Goal: Task Accomplishment & Management: Manage account settings

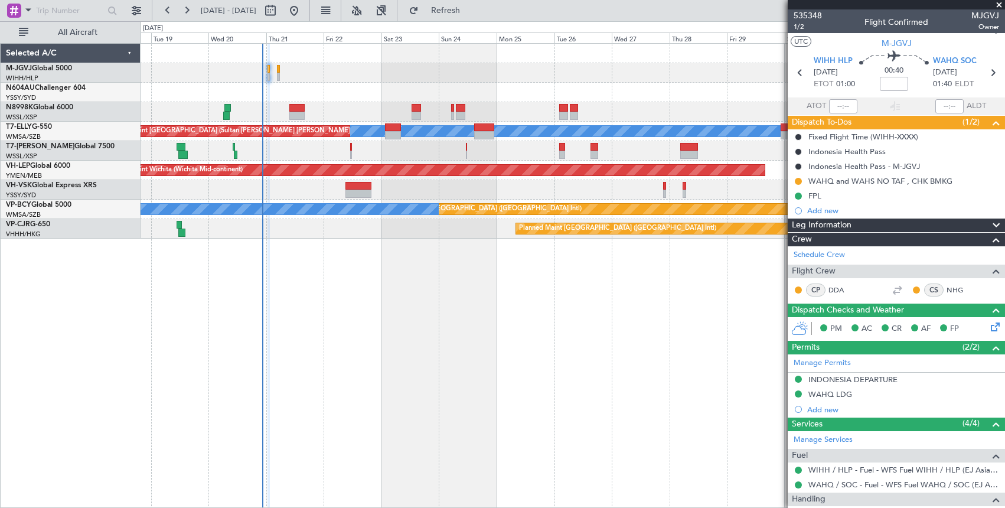
click at [367, 264] on div "Planned Maint [GEOGRAPHIC_DATA] (Seletar) Planned Maint [GEOGRAPHIC_DATA] (Sele…" at bounding box center [573, 275] width 864 height 465
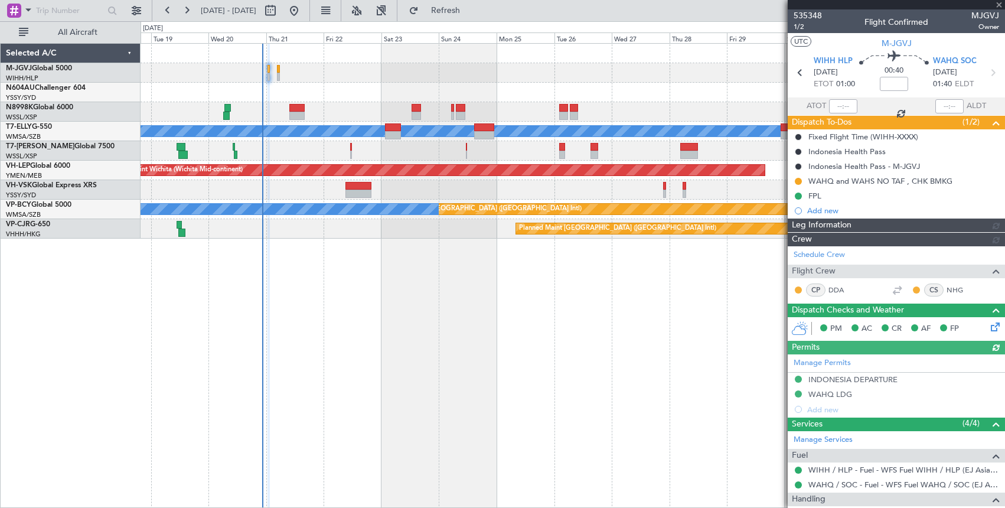
type input "Edmond Yuen (EYU)"
type input "F0404"
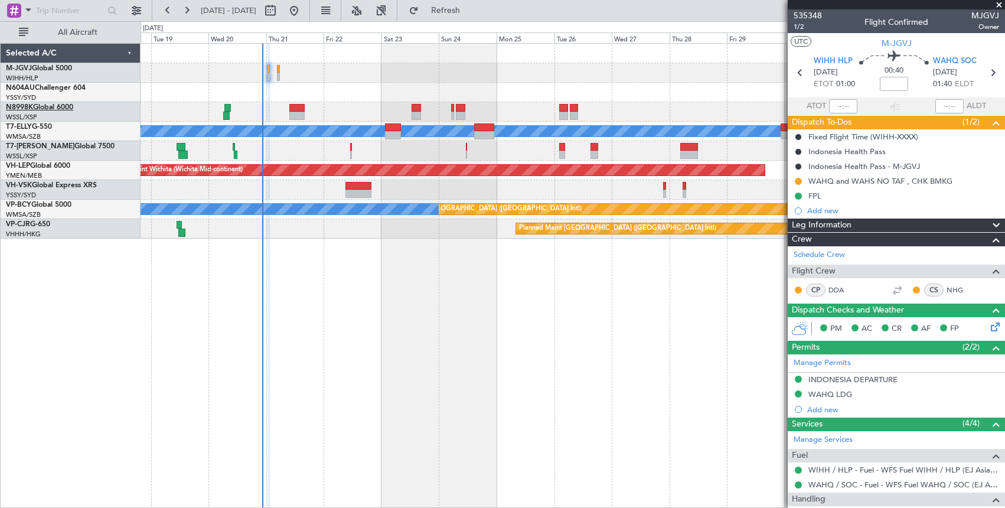
click at [55, 108] on link "N8998K Global 6000" at bounding box center [39, 107] width 67 height 7
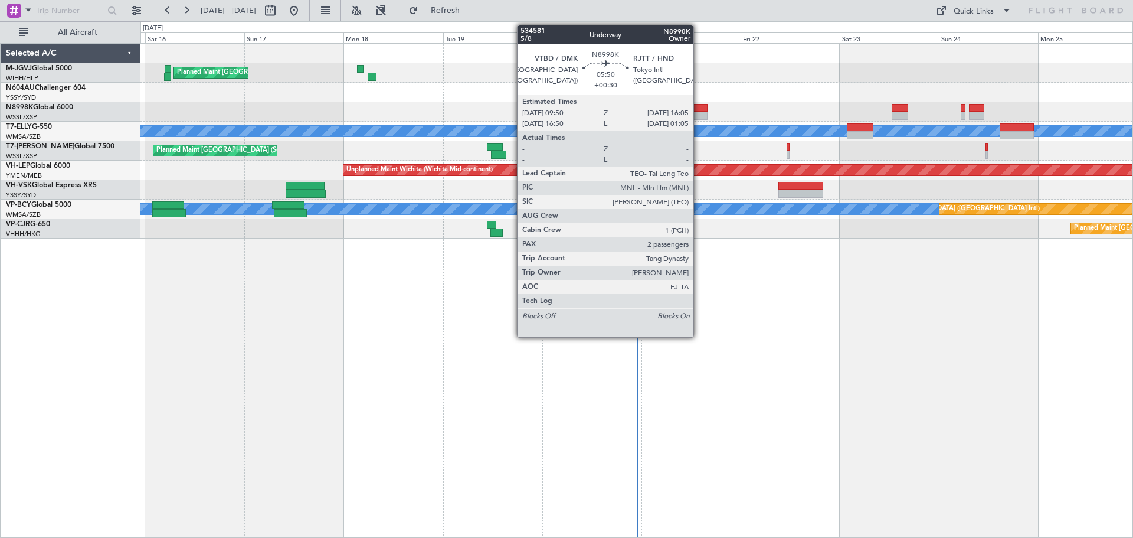
click at [699, 114] on div at bounding box center [695, 116] width 26 height 8
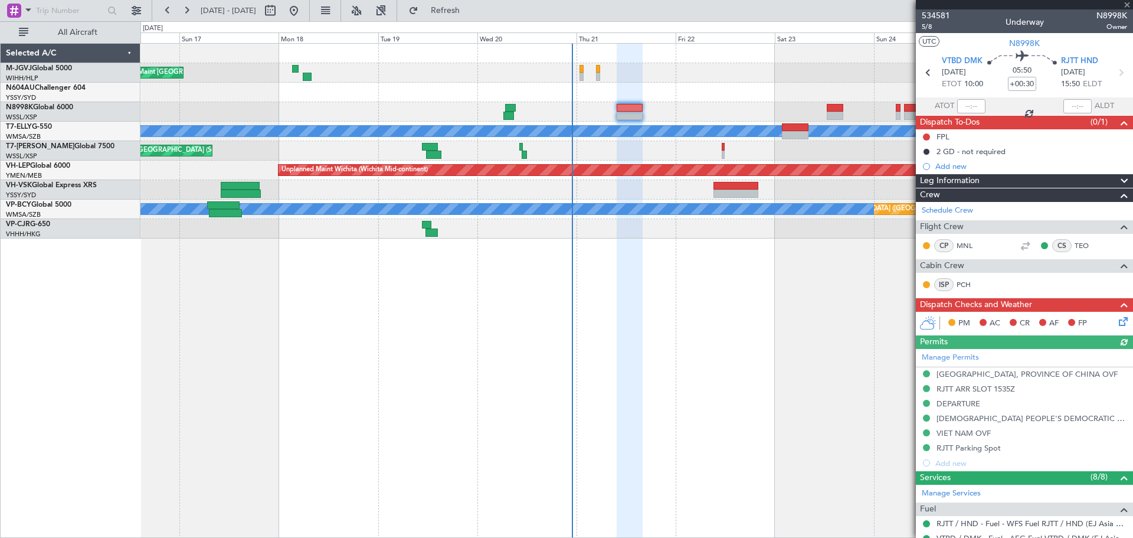
click at [737, 324] on div "Planned Maint [GEOGRAPHIC_DATA] (Seletar) Unplanned Maint [GEOGRAPHIC_DATA] (Su…" at bounding box center [637, 290] width 993 height 495
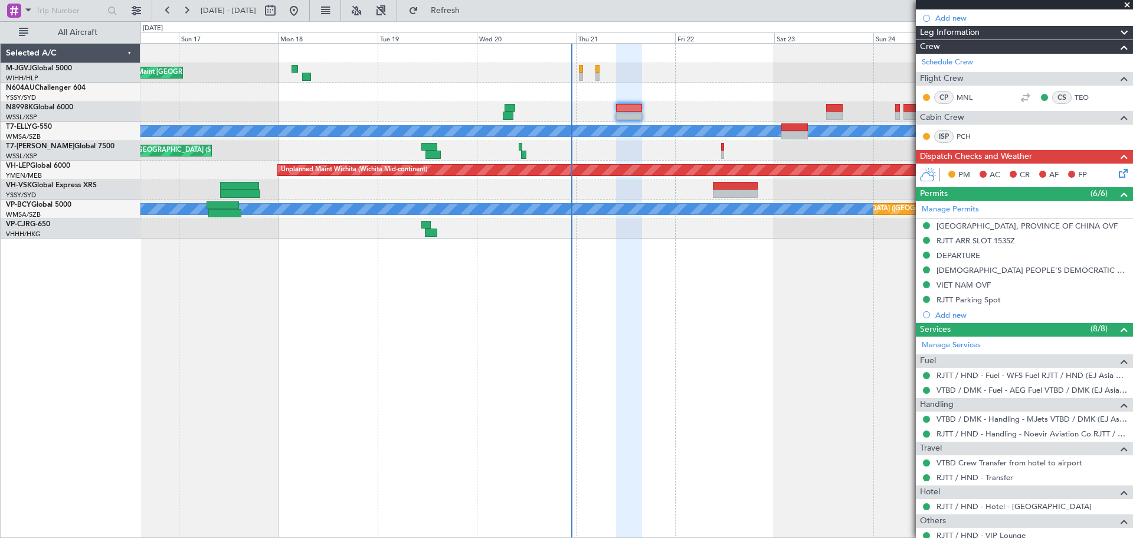
scroll to position [239, 0]
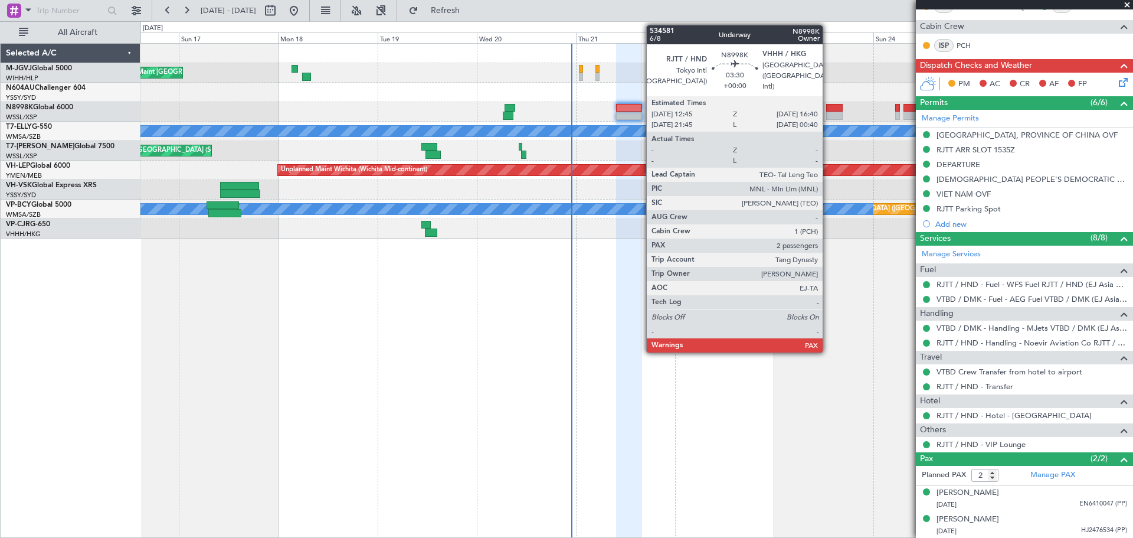
click at [828, 112] on div at bounding box center [834, 116] width 17 height 8
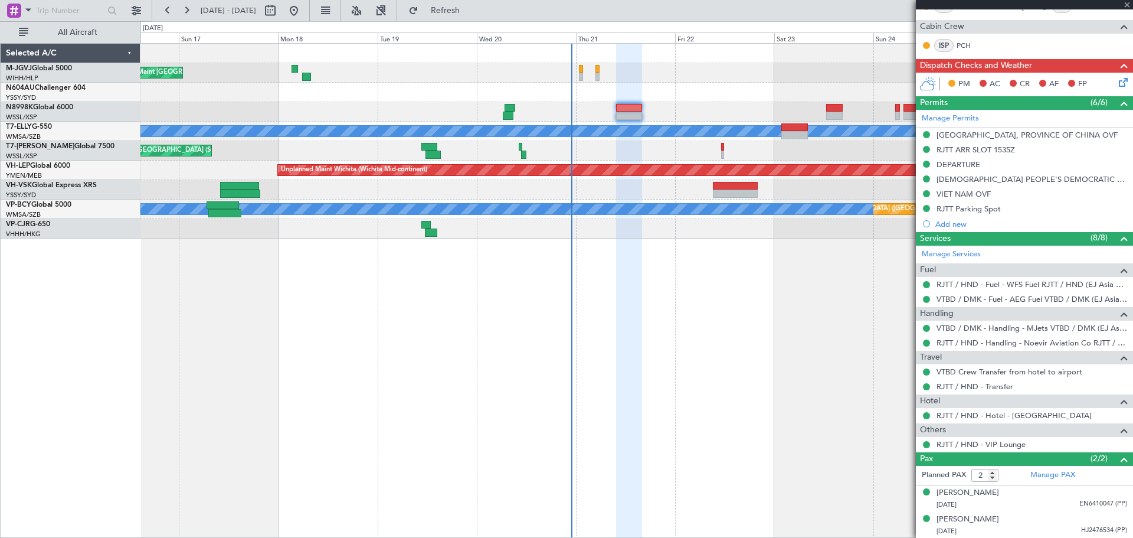
scroll to position [0, 0]
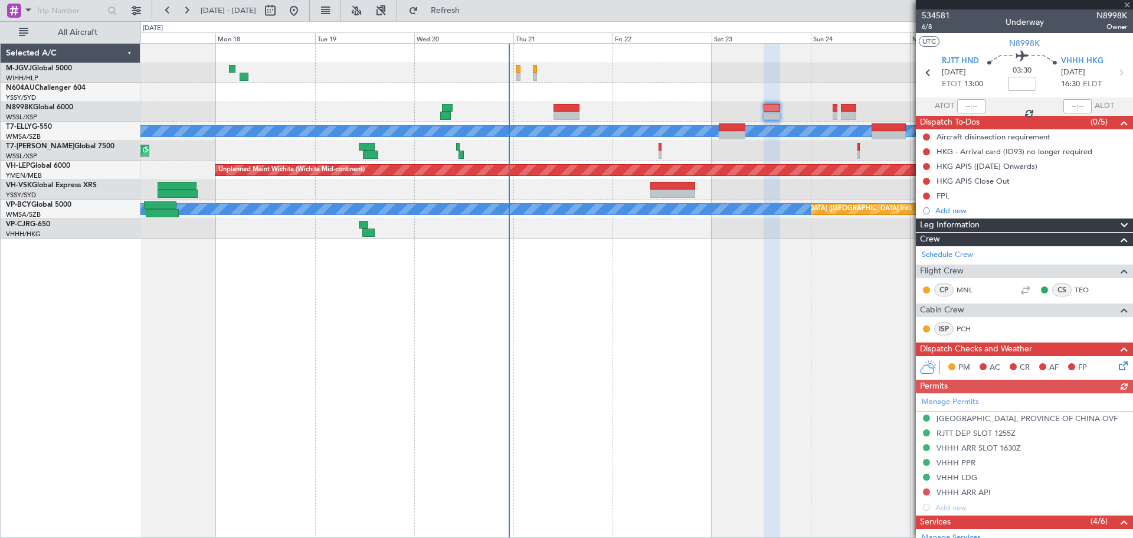
click at [748, 293] on div "Planned Maint [GEOGRAPHIC_DATA] (Seletar) Unplanned Maint [GEOGRAPHIC_DATA] (Su…" at bounding box center [637, 290] width 993 height 495
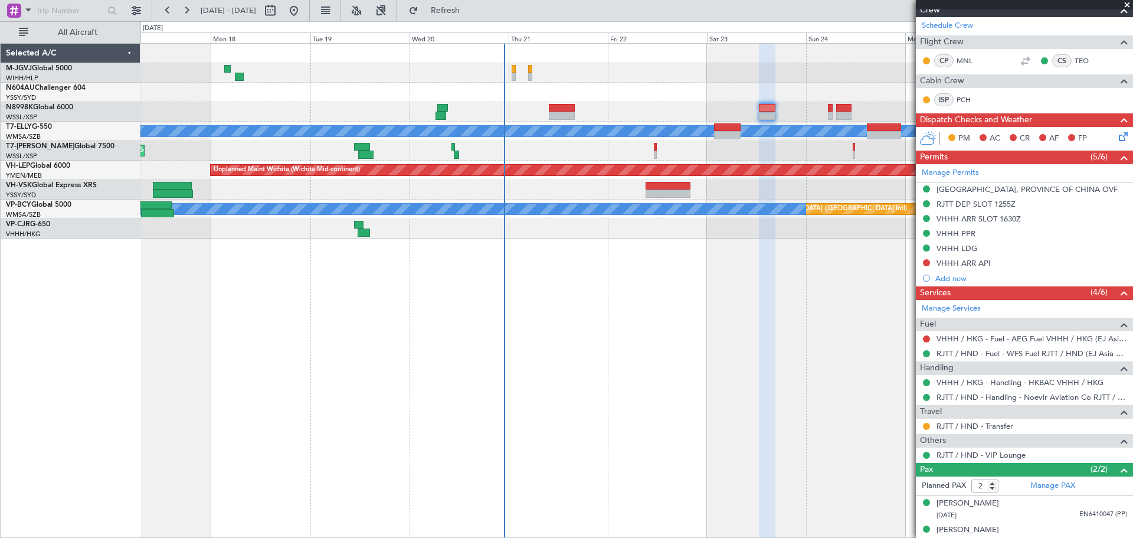
scroll to position [240, 0]
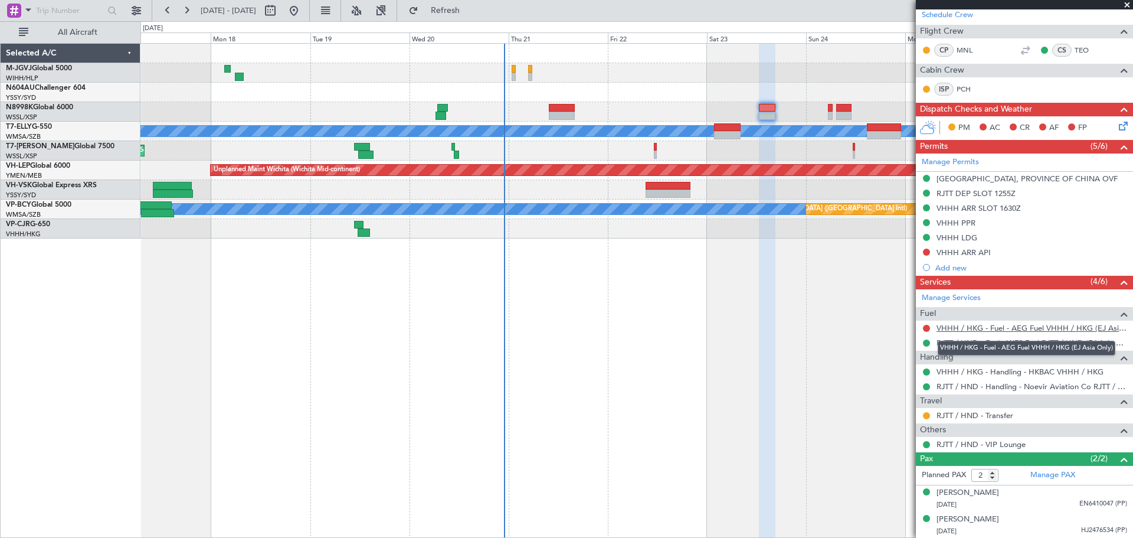
click at [1002, 326] on link "VHHH / HKG - Fuel - AEG Fuel VHHH / HKG (EJ Asia Only)" at bounding box center [1032, 328] width 191 height 10
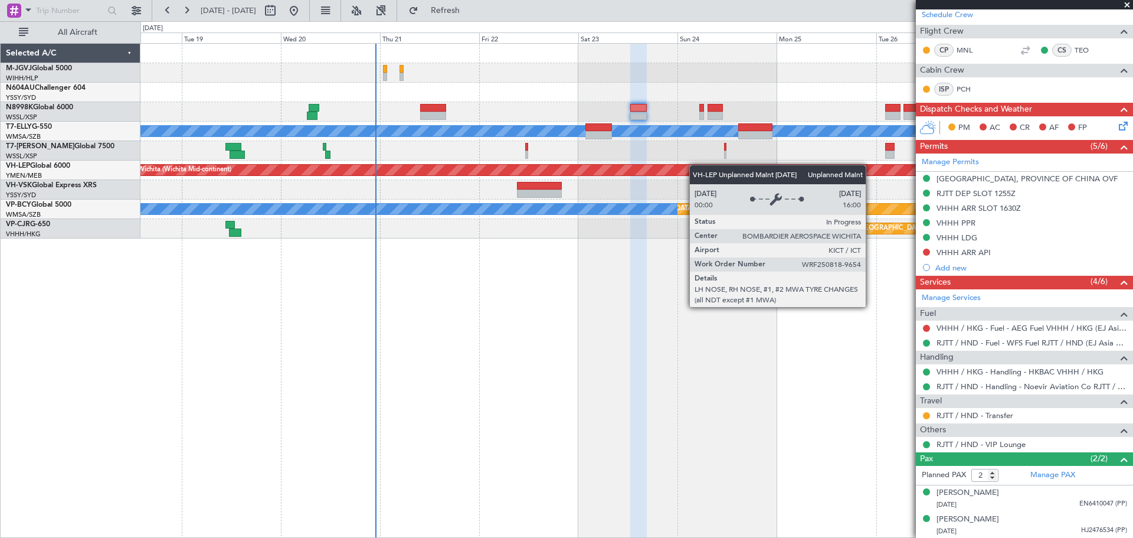
click at [676, 169] on div "Planned Maint [GEOGRAPHIC_DATA] (Seletar) Unplanned Maint [GEOGRAPHIC_DATA] (Su…" at bounding box center [637, 141] width 992 height 195
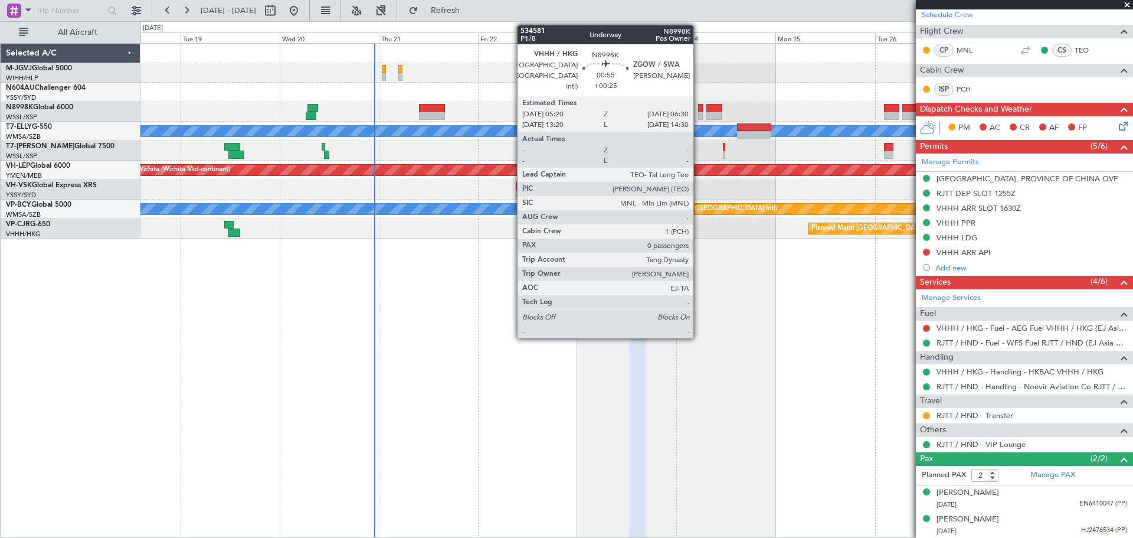
click at [699, 112] on div at bounding box center [700, 116] width 5 height 8
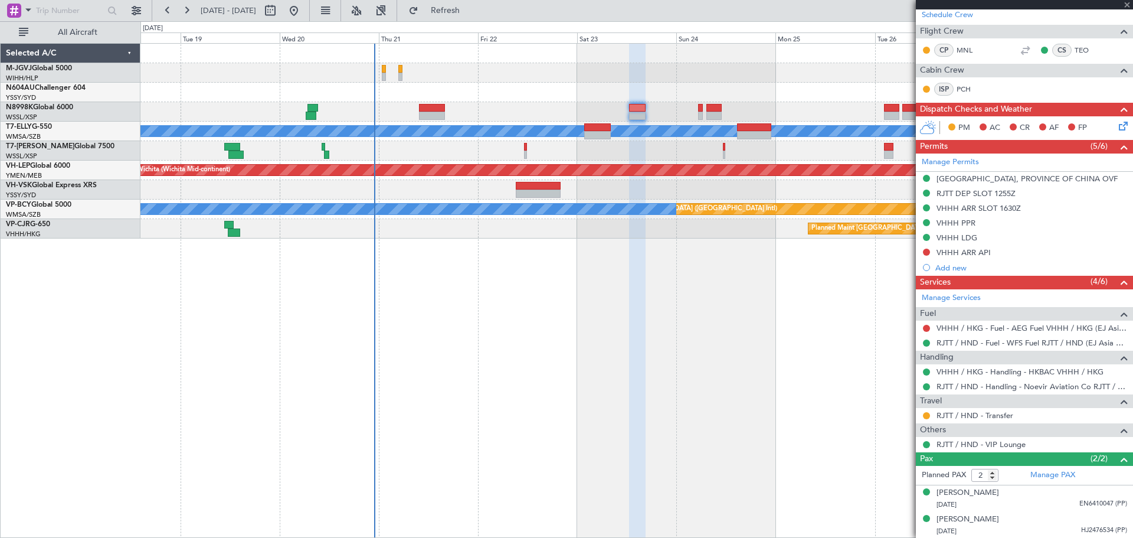
type input "+00:25"
type input "0"
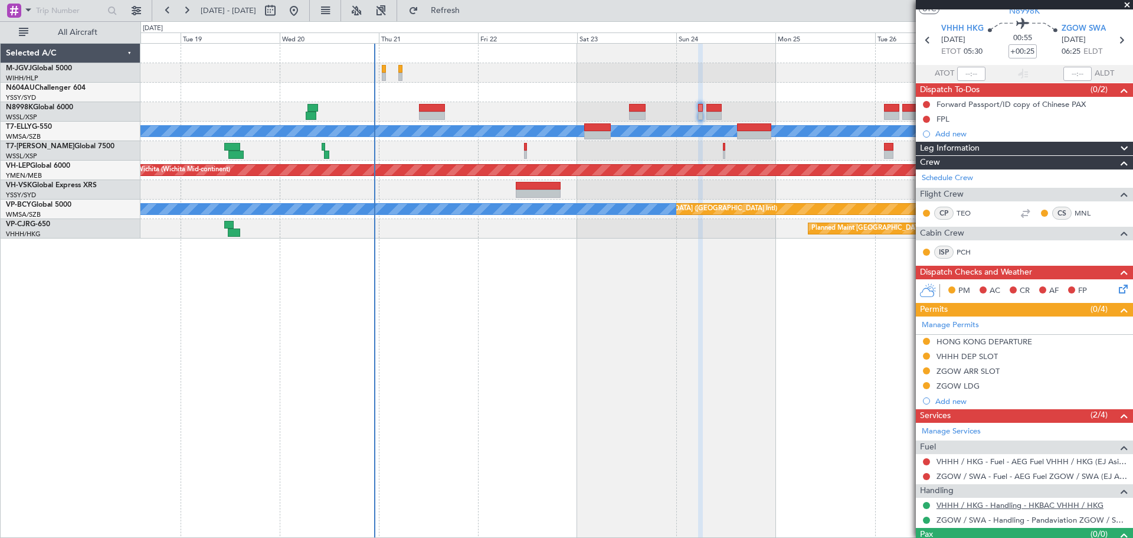
scroll to position [55, 0]
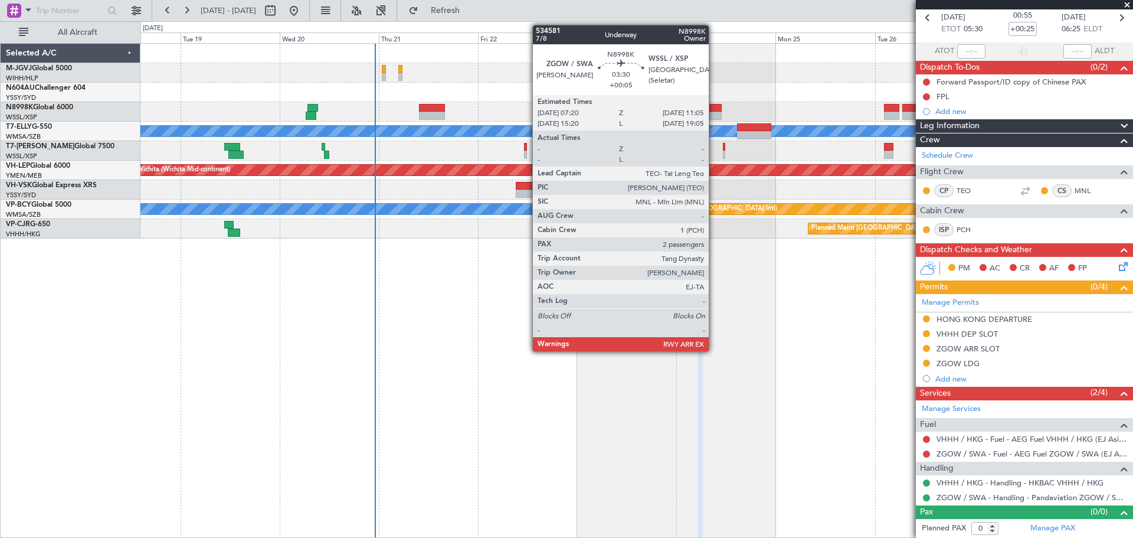
click at [714, 110] on div at bounding box center [715, 108] width 16 height 8
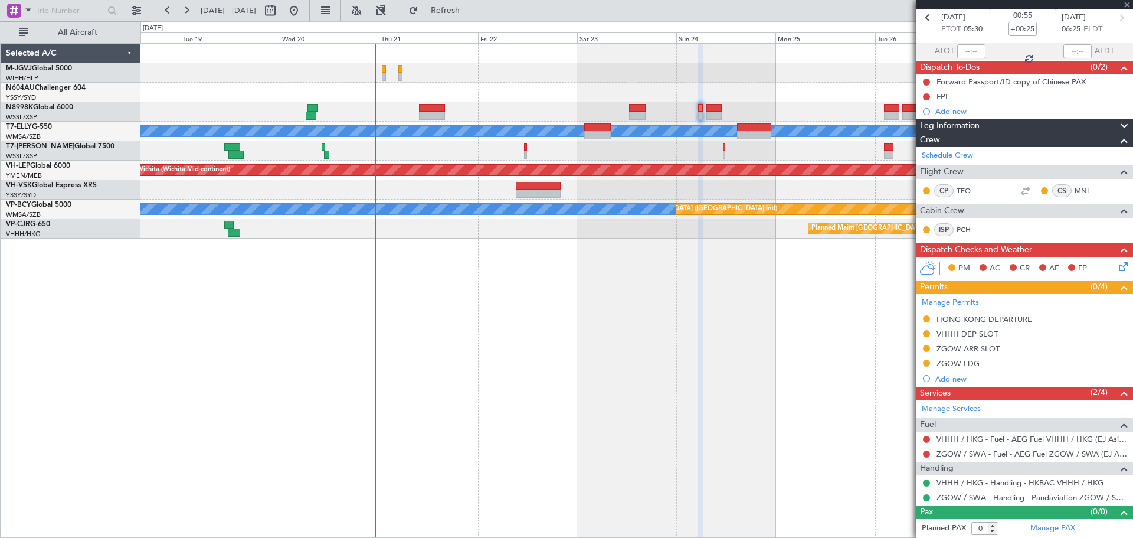
type input "+00:05"
type input "2"
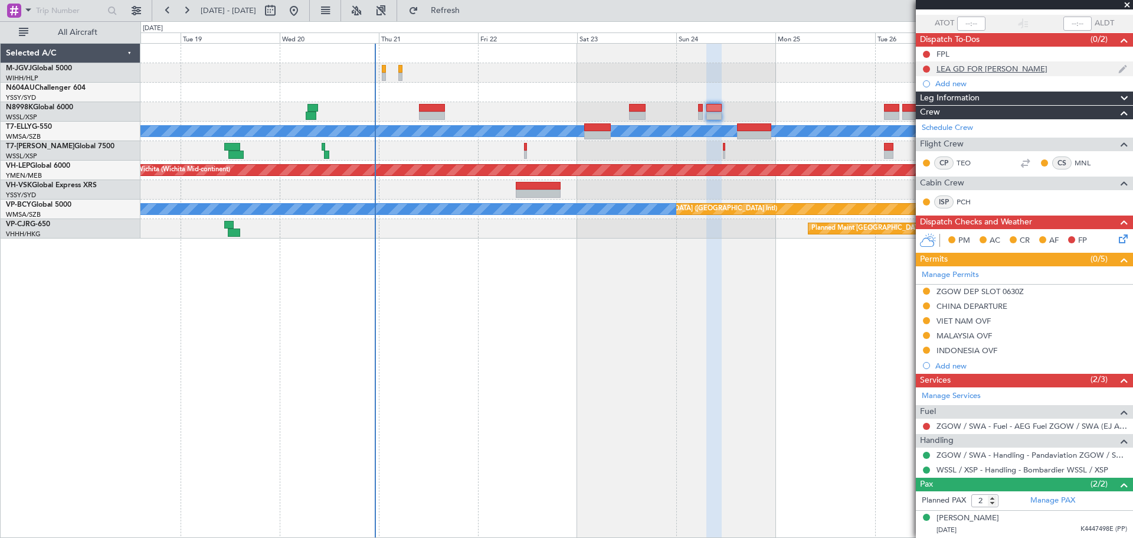
scroll to position [108, 0]
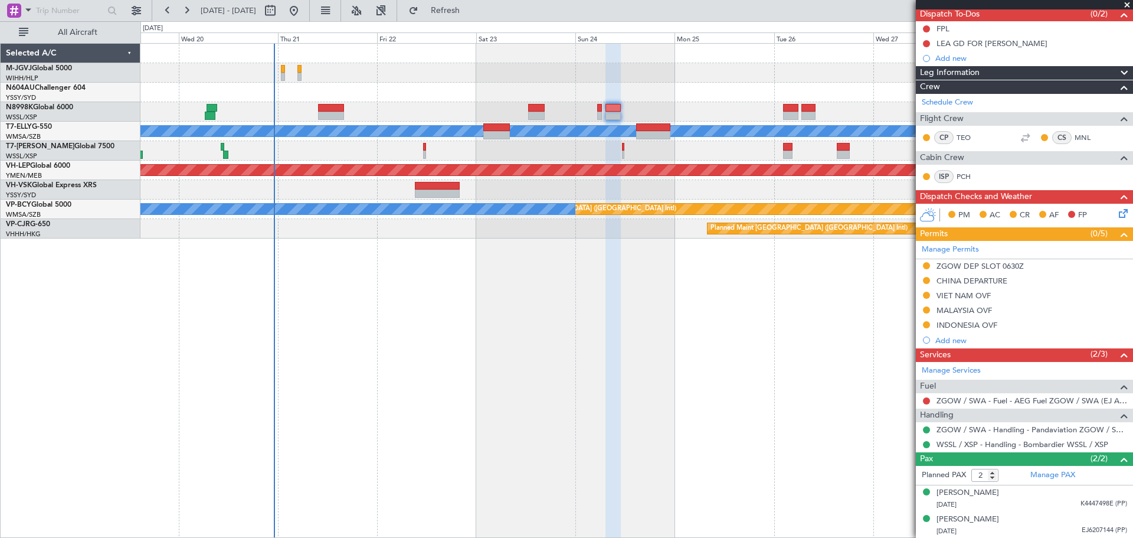
click at [691, 111] on div at bounding box center [637, 111] width 992 height 19
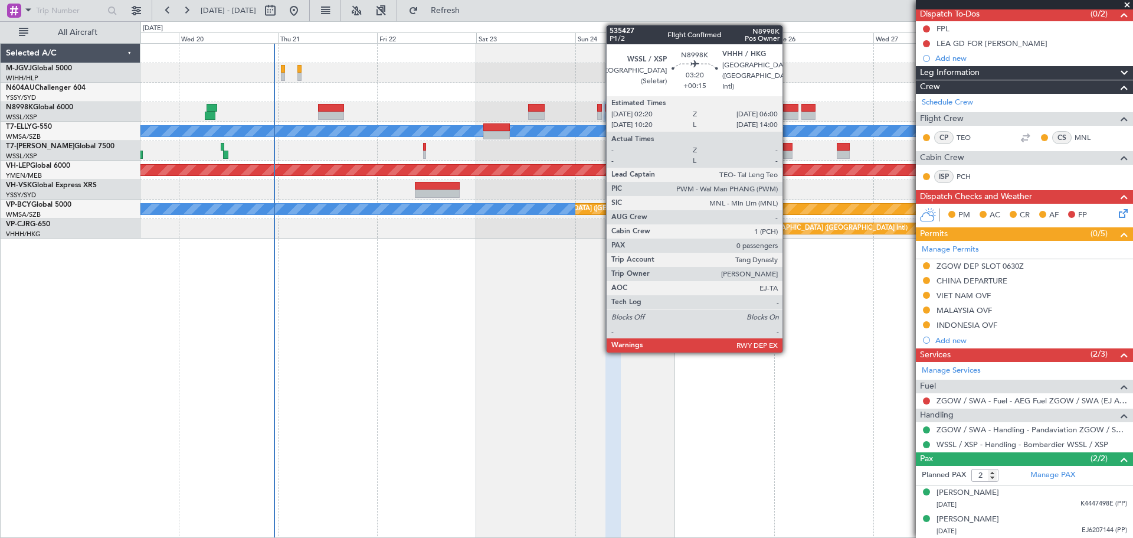
click at [788, 109] on div at bounding box center [790, 108] width 15 height 8
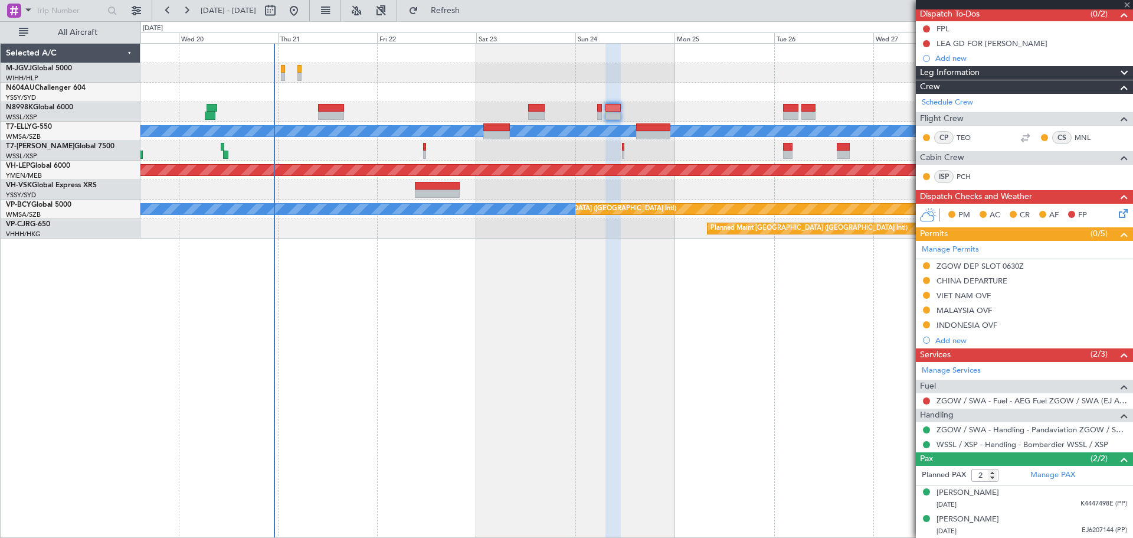
type input "+00:15"
type input "0"
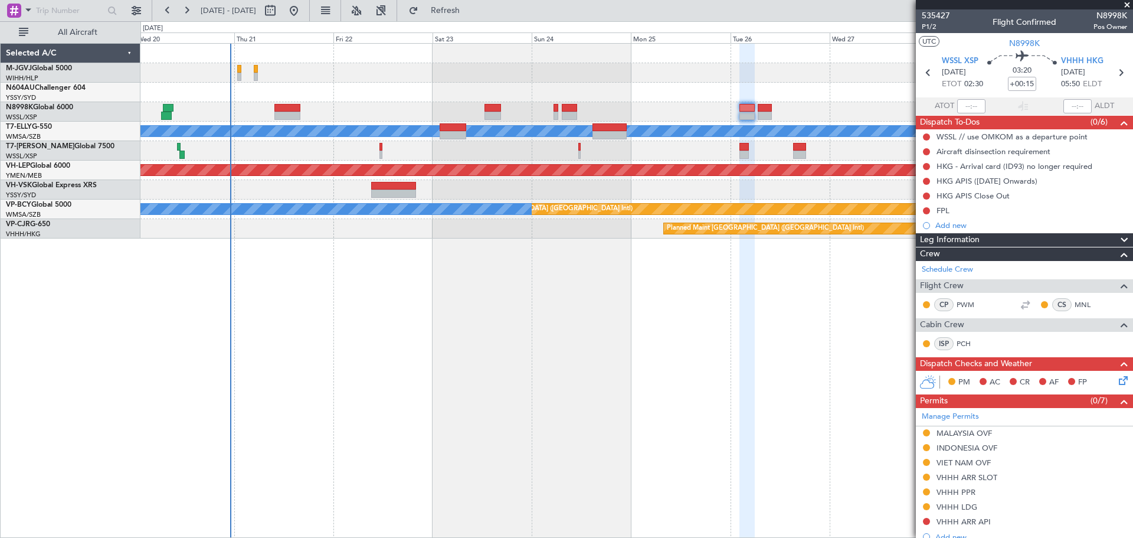
click at [708, 300] on div "Planned Maint [GEOGRAPHIC_DATA] (Seletar) Unplanned Maint [GEOGRAPHIC_DATA] (Su…" at bounding box center [637, 290] width 993 height 495
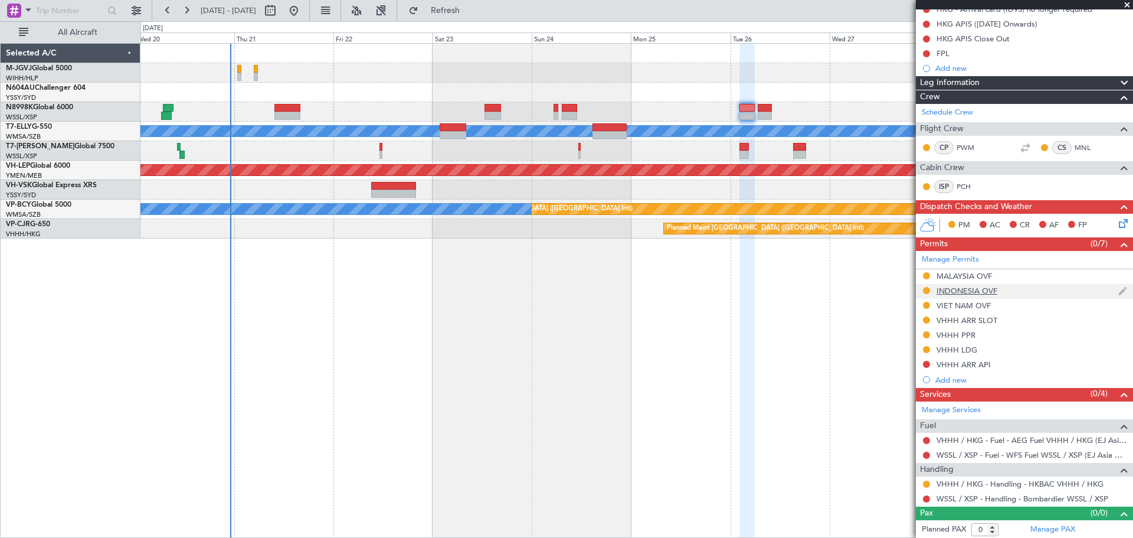
scroll to position [158, 0]
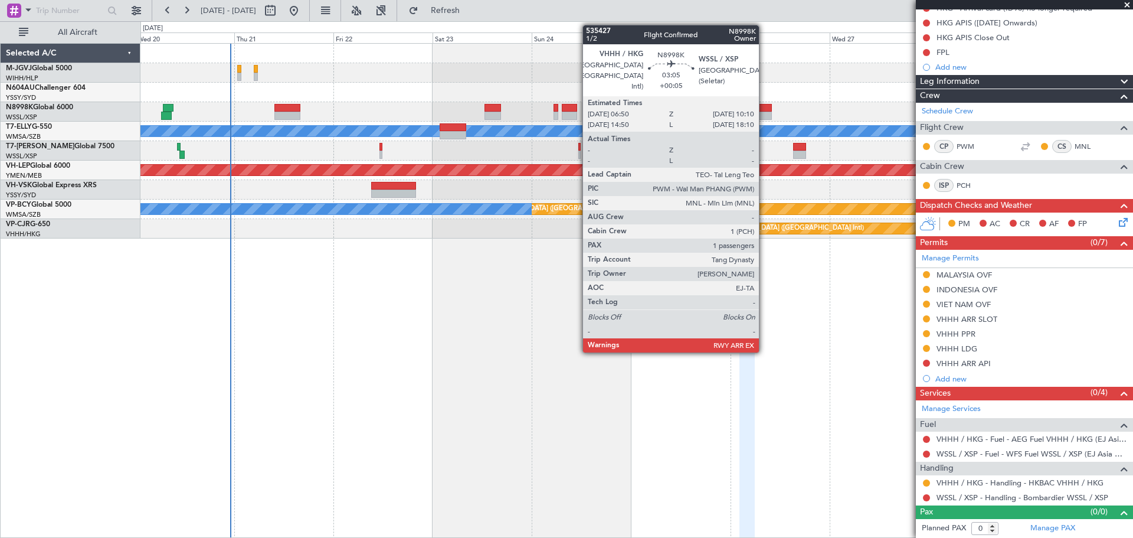
click at [765, 110] on div at bounding box center [765, 108] width 14 height 8
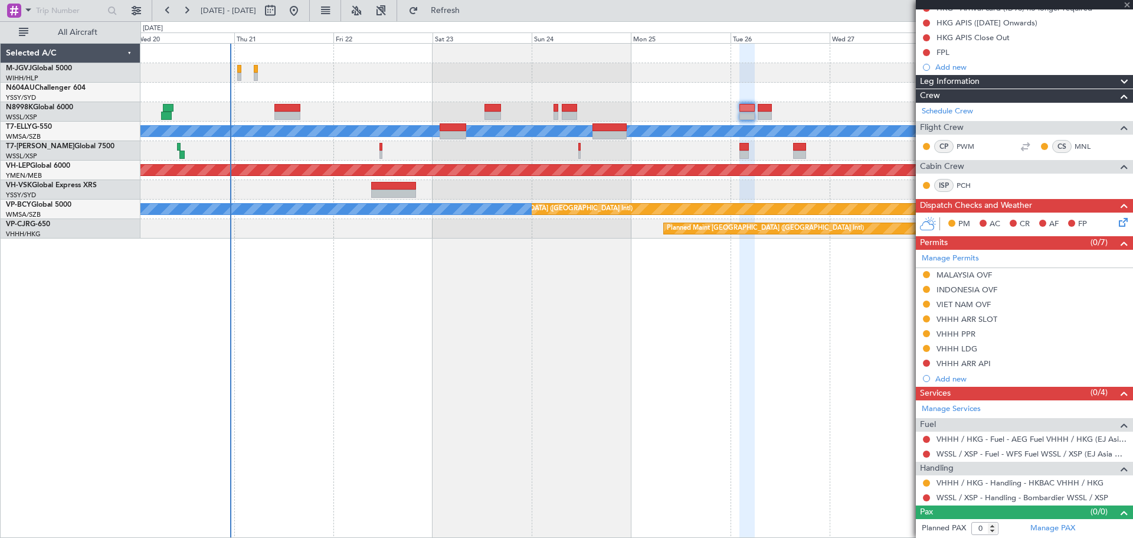
type input "+00:05"
type input "1"
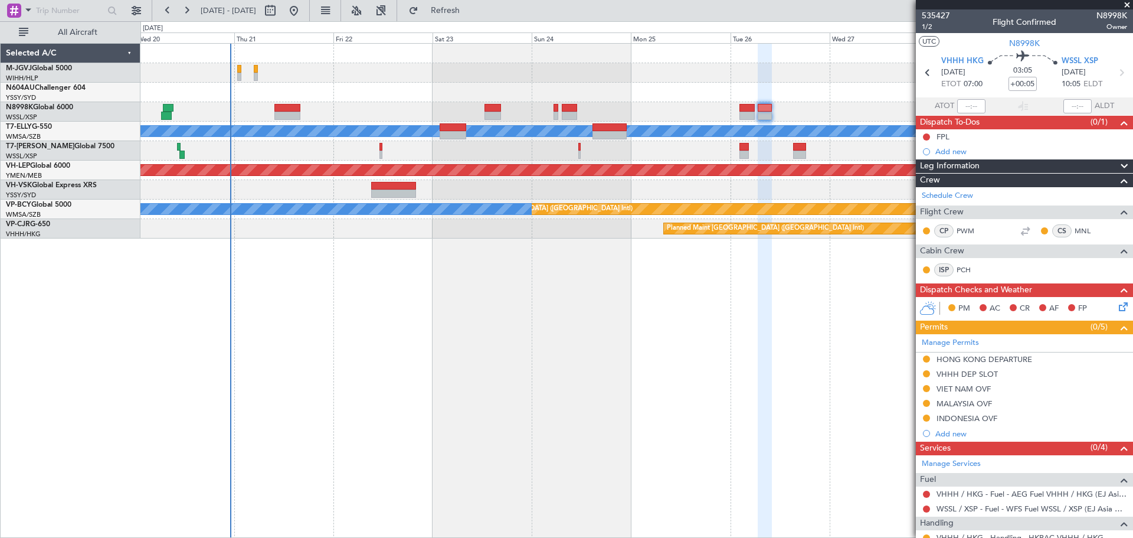
scroll to position [81, 0]
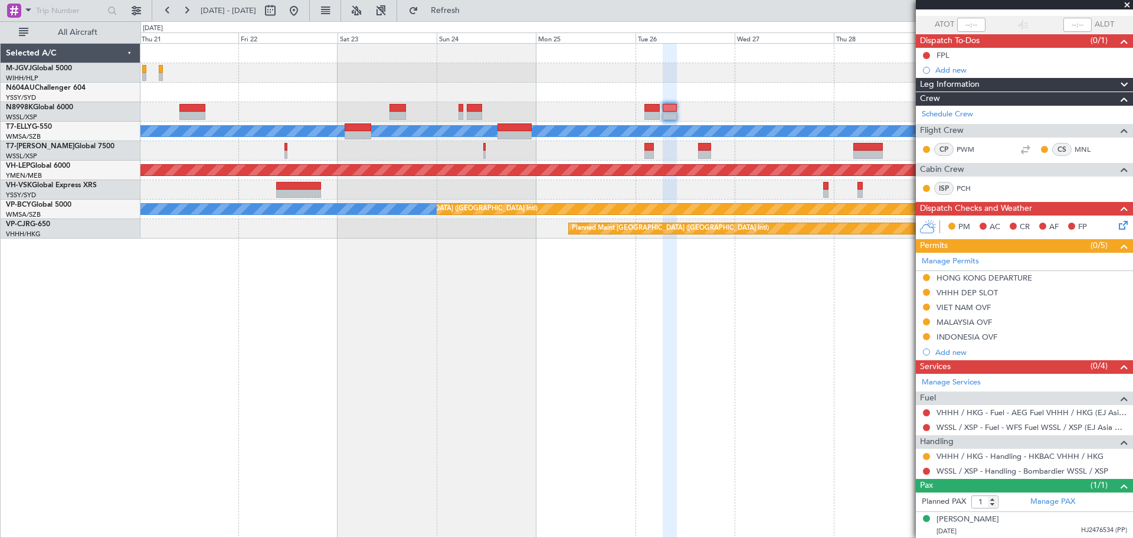
click at [703, 356] on div "Planned Maint [GEOGRAPHIC_DATA] (Seletar) Unplanned Maint [GEOGRAPHIC_DATA] (Su…" at bounding box center [637, 290] width 993 height 495
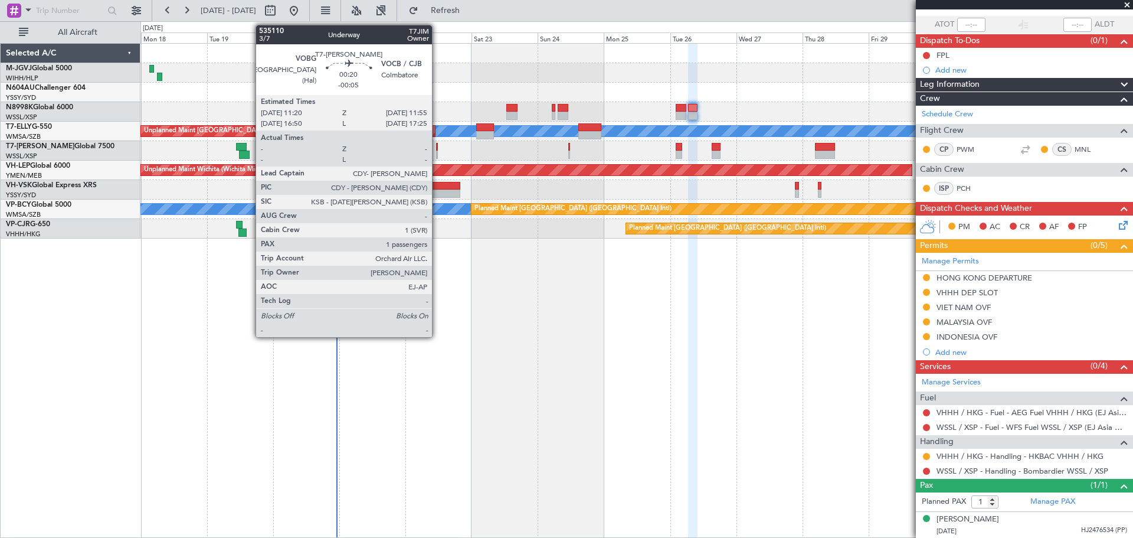
click at [437, 149] on div at bounding box center [437, 147] width 2 height 8
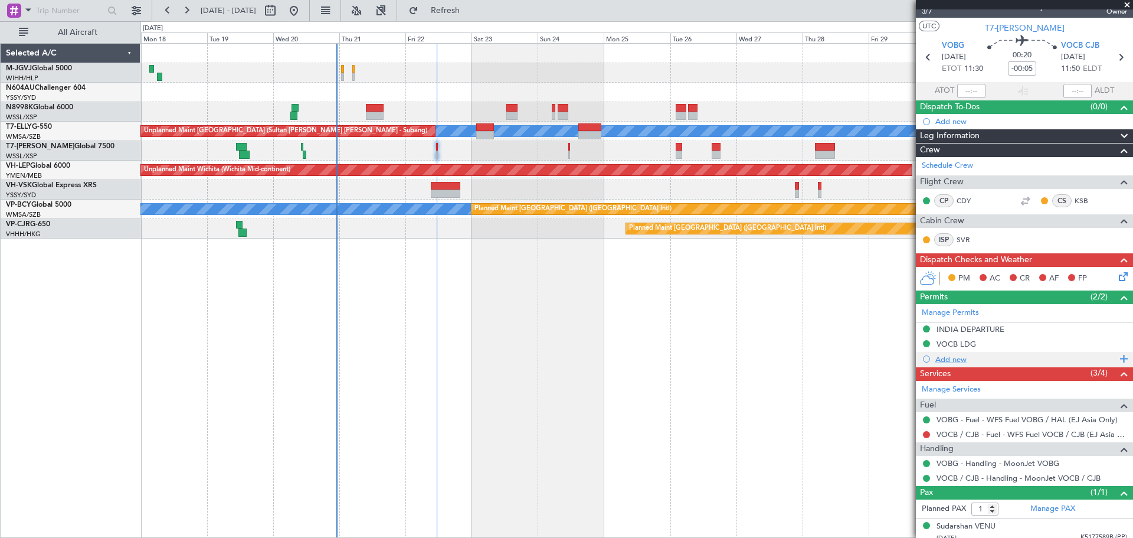
scroll to position [22, 0]
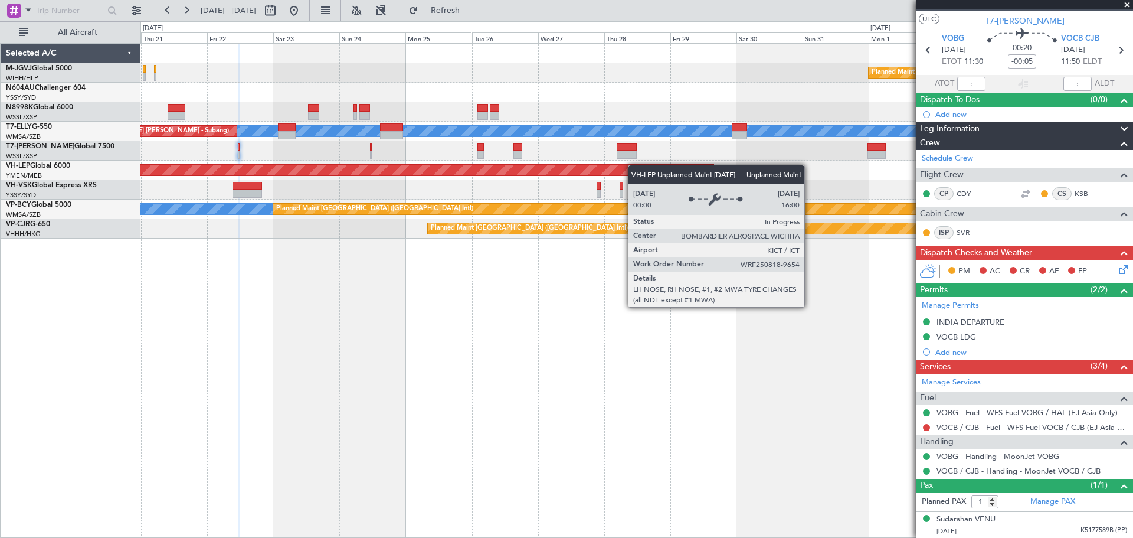
click at [566, 173] on div "Planned Maint [GEOGRAPHIC_DATA] (Seletar) [PERSON_NAME] Unplanned Maint [GEOGRA…" at bounding box center [637, 141] width 992 height 195
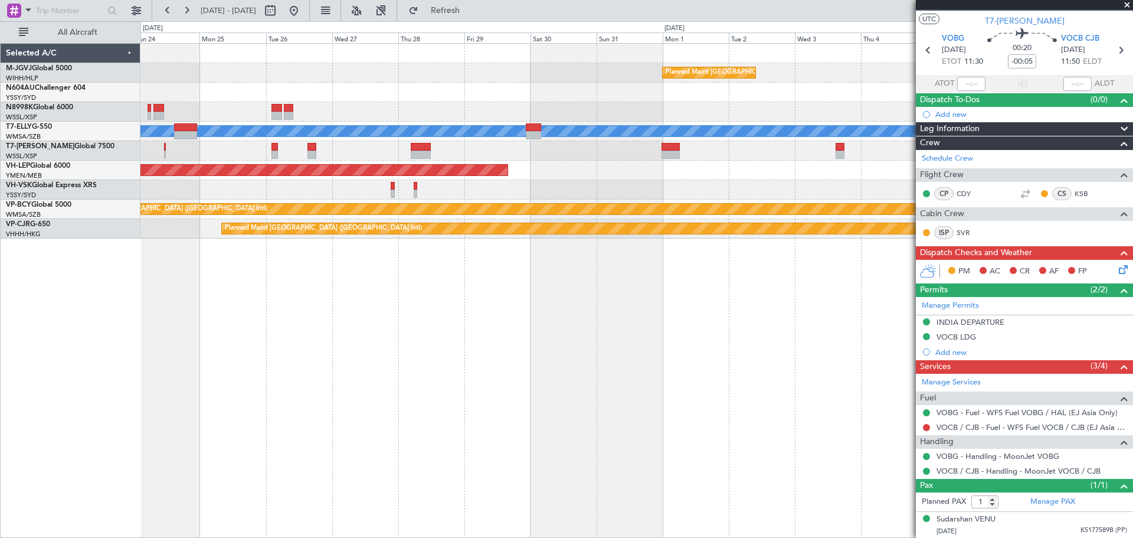
click at [521, 166] on div "Planned Maint [GEOGRAPHIC_DATA] (Seletar) [PERSON_NAME] Planned Maint [GEOGRAPH…" at bounding box center [637, 141] width 992 height 195
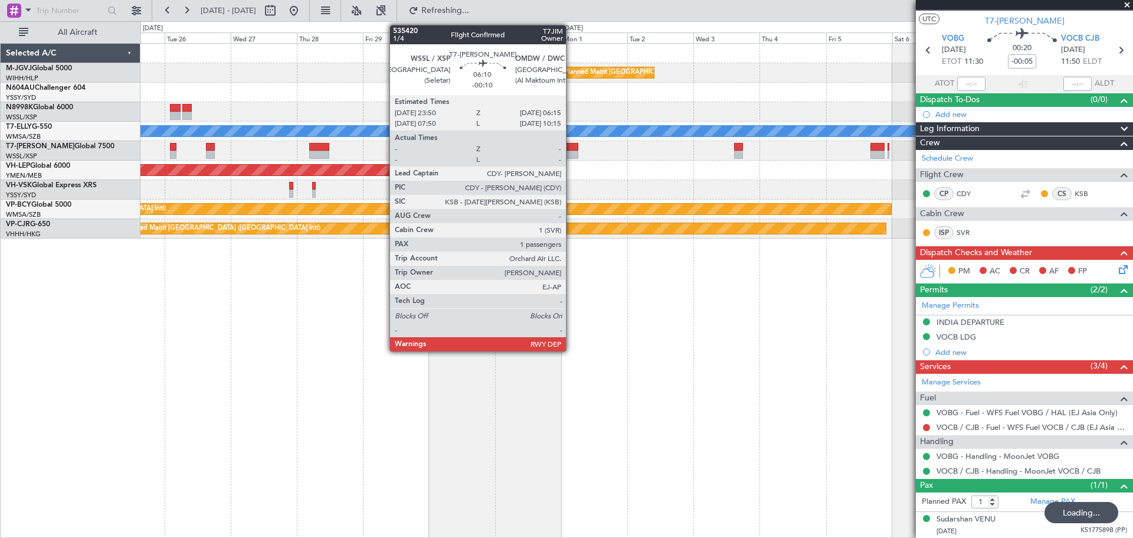
click at [571, 148] on div at bounding box center [569, 147] width 18 height 8
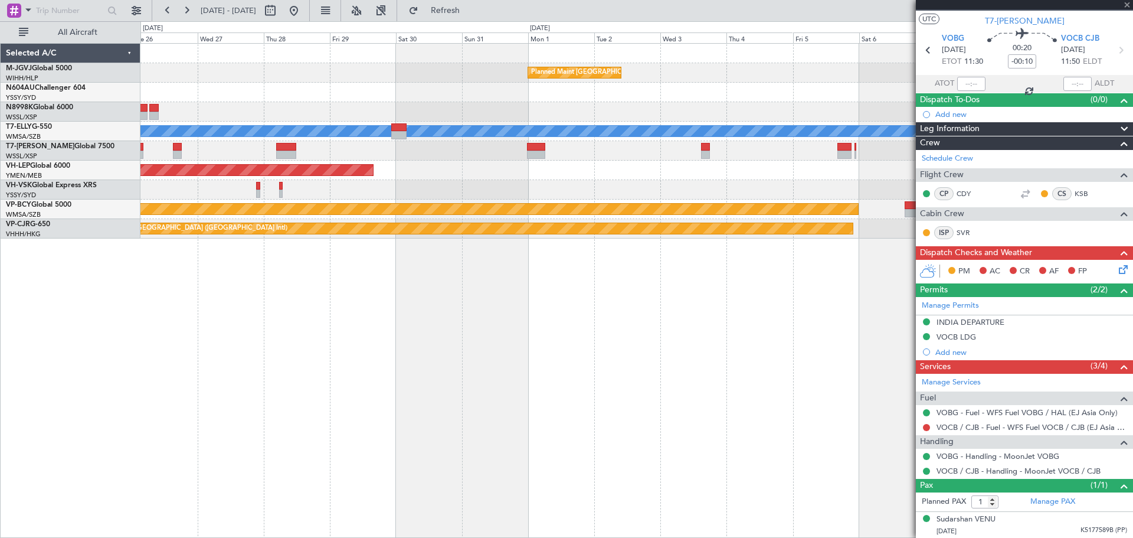
scroll to position [0, 0]
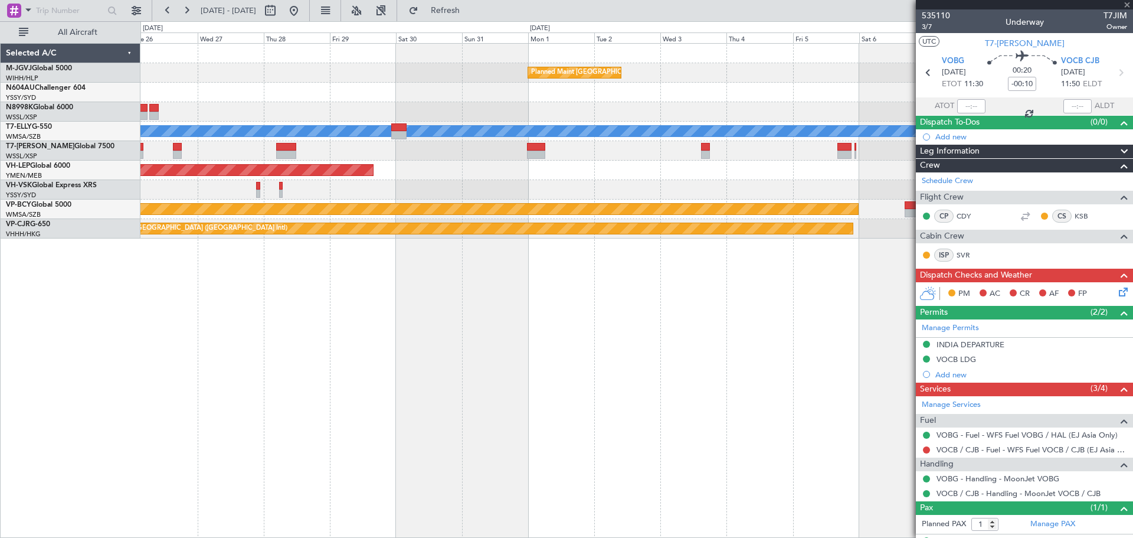
click at [597, 192] on div "Planned Maint [GEOGRAPHIC_DATA] (Seletar) [PERSON_NAME] Planned Maint [GEOGRAPH…" at bounding box center [637, 141] width 992 height 195
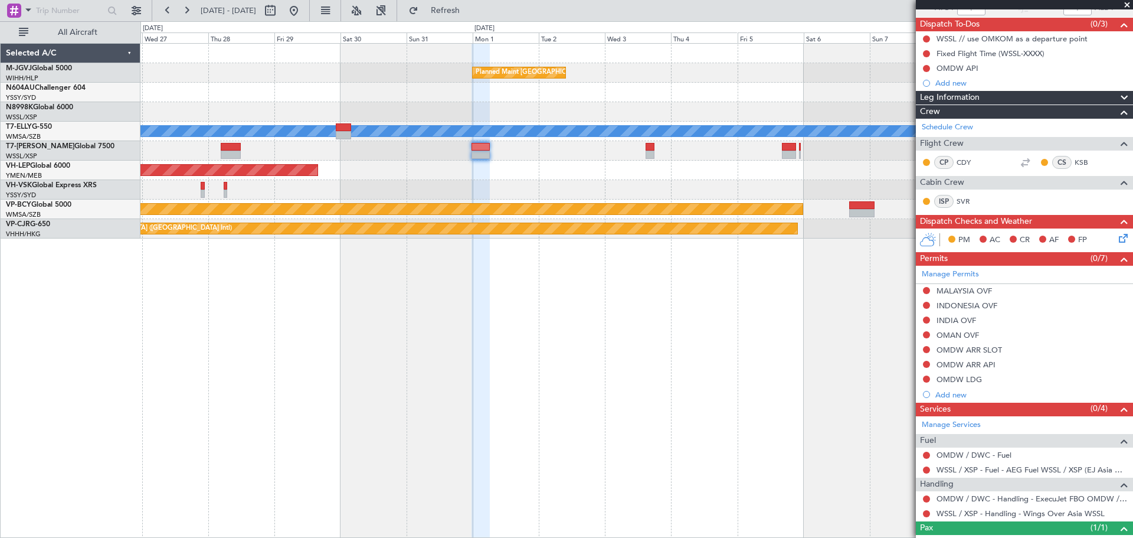
scroll to position [141, 0]
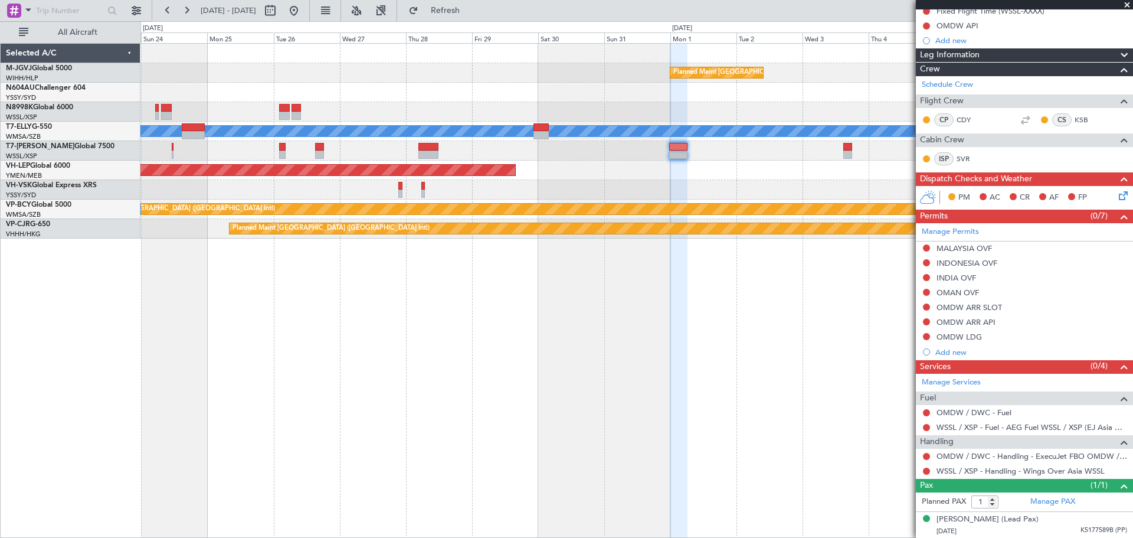
click at [570, 181] on div "Planned Maint [GEOGRAPHIC_DATA] (Seletar) [PERSON_NAME] Planned Maint [GEOGRAPH…" at bounding box center [637, 141] width 992 height 195
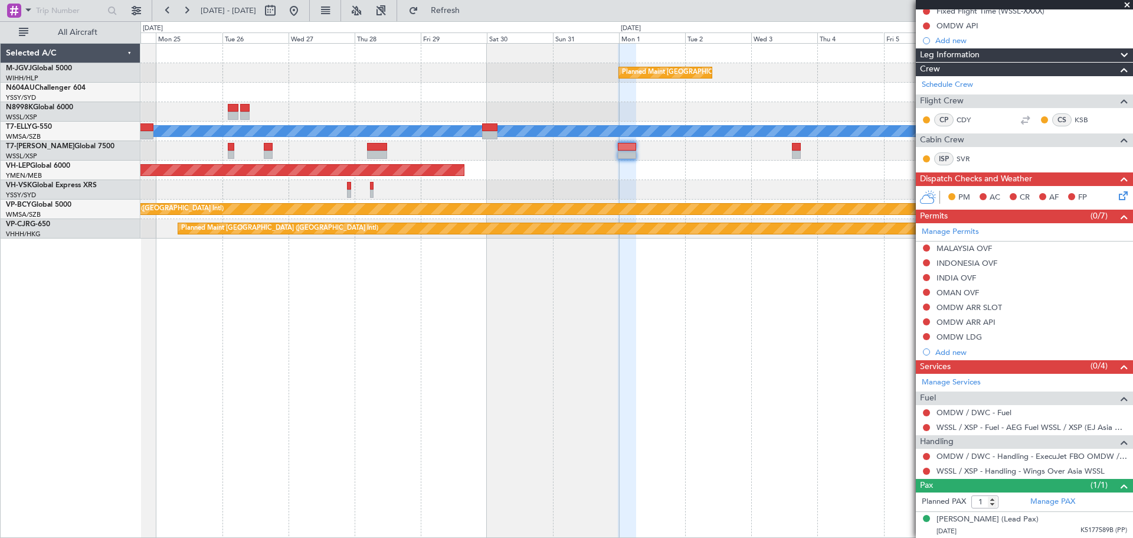
click at [710, 182] on div "Planned Maint [GEOGRAPHIC_DATA] (Seletar) [PERSON_NAME] Planned Maint [GEOGRAPH…" at bounding box center [637, 141] width 992 height 195
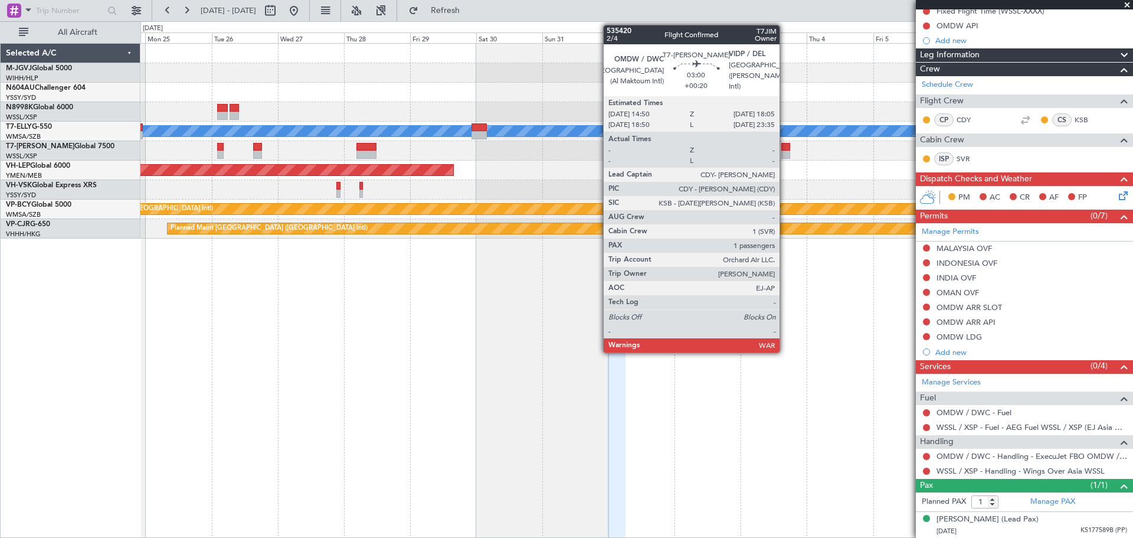
click at [785, 153] on div at bounding box center [786, 155] width 9 height 8
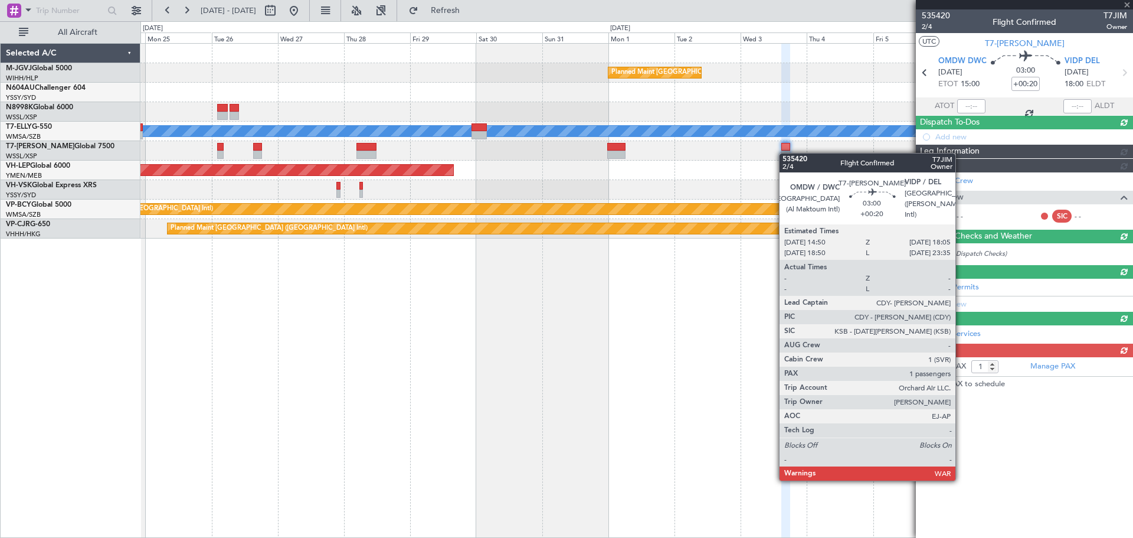
scroll to position [0, 0]
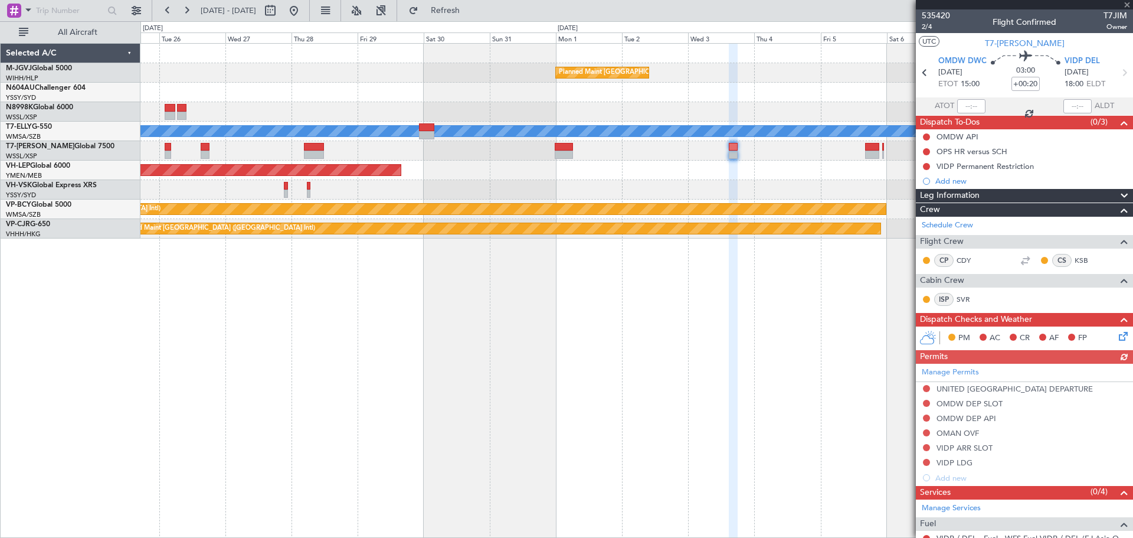
click at [789, 187] on div at bounding box center [637, 189] width 992 height 19
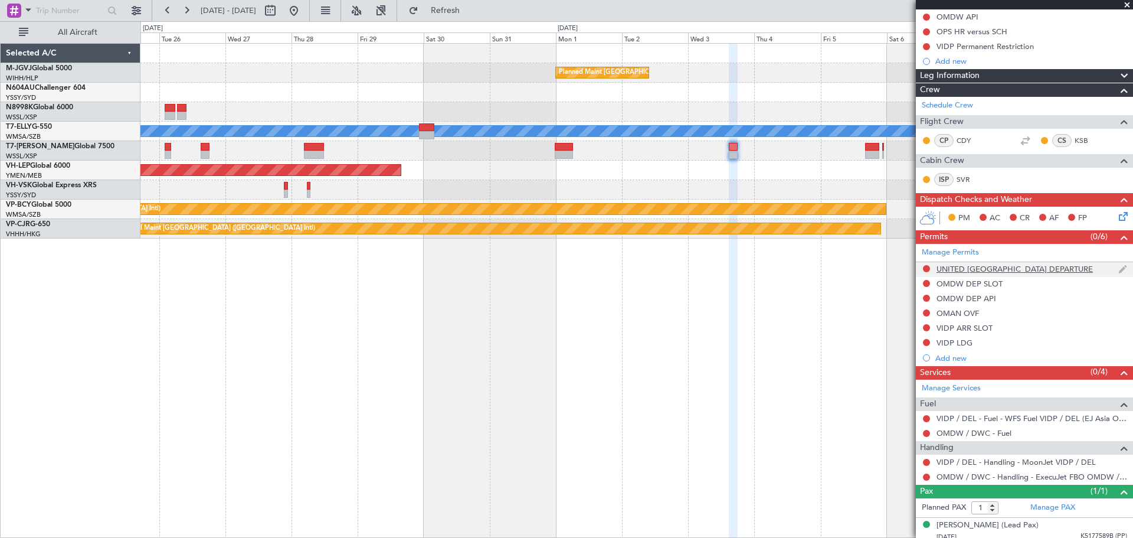
scroll to position [126, 0]
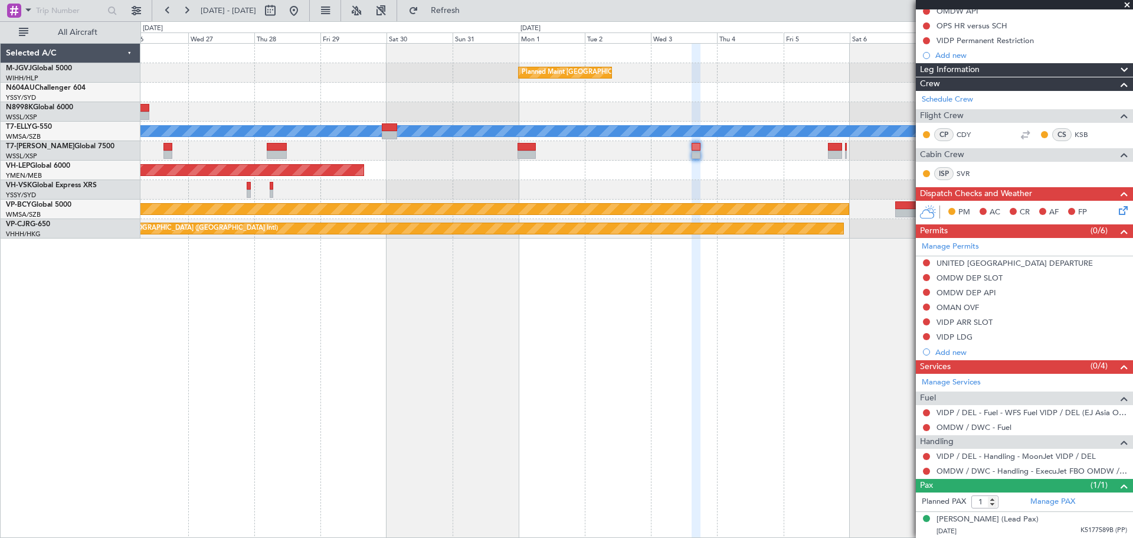
click at [776, 188] on div at bounding box center [637, 189] width 992 height 19
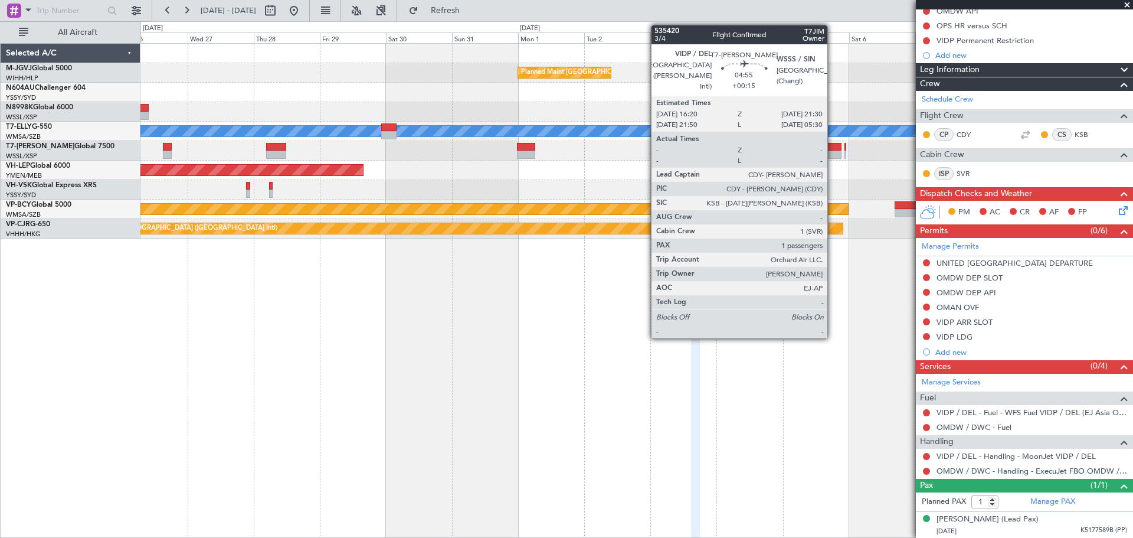
click at [833, 152] on div at bounding box center [835, 155] width 15 height 8
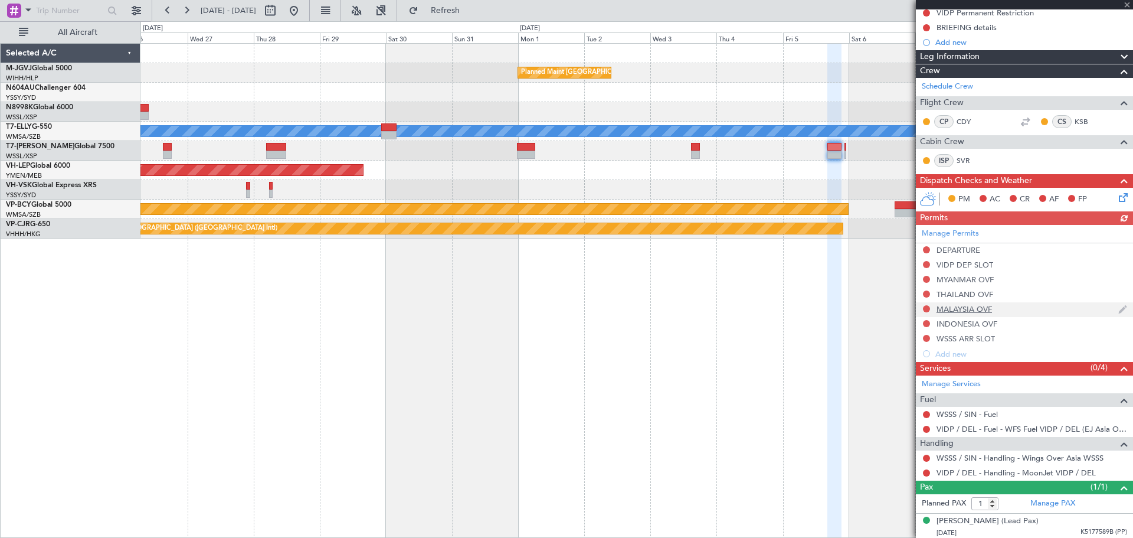
scroll to position [141, 0]
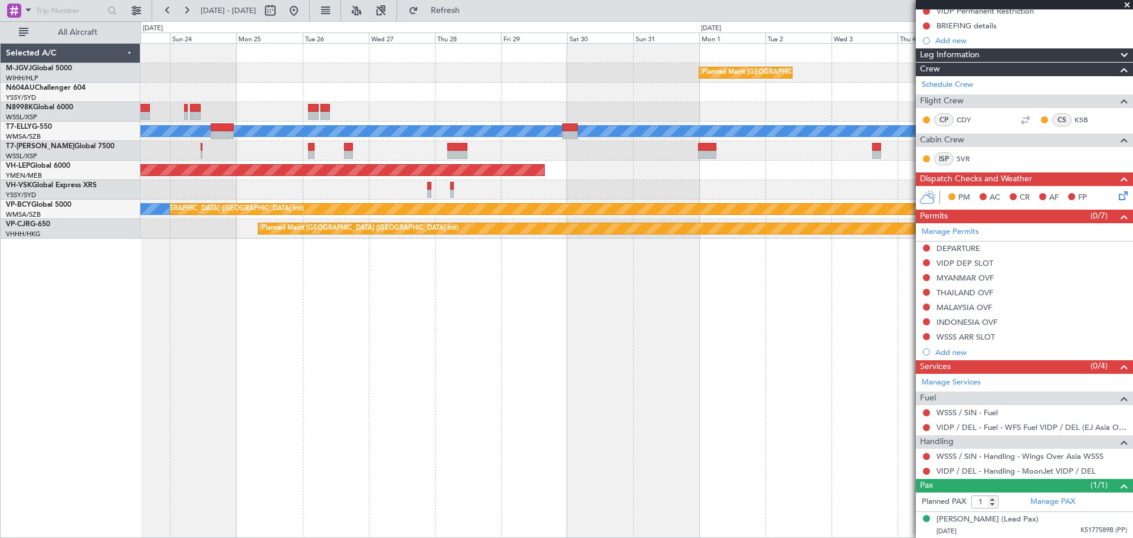
click at [713, 180] on div "Planned Maint [GEOGRAPHIC_DATA] (Seletar) [PERSON_NAME] Planned Maint [GEOGRAPH…" at bounding box center [637, 141] width 992 height 195
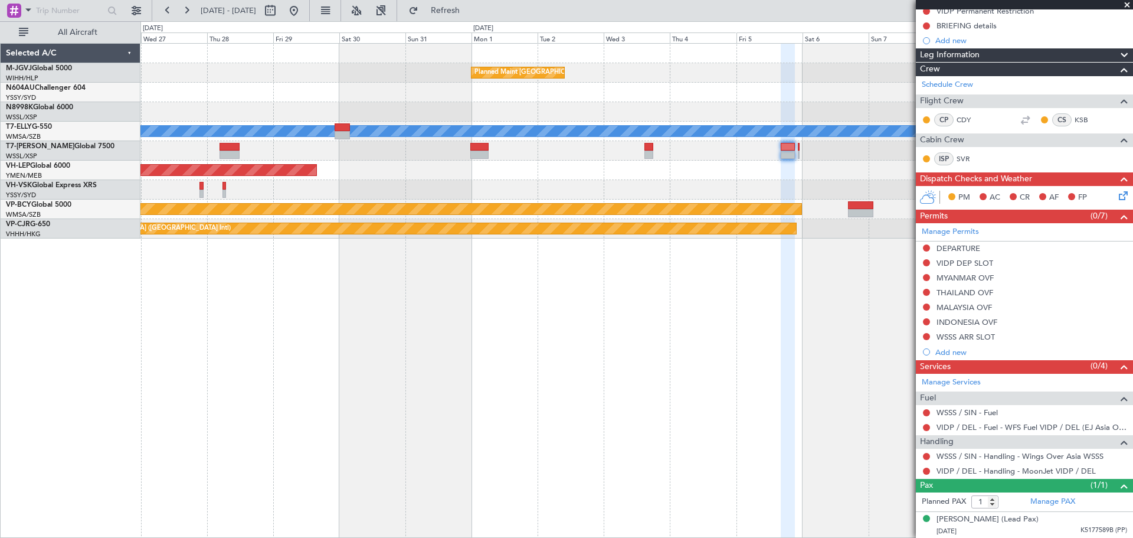
click at [576, 184] on div "Planned Maint [GEOGRAPHIC_DATA] (Seletar) [PERSON_NAME] Planned Maint [GEOGRAPH…" at bounding box center [637, 141] width 992 height 195
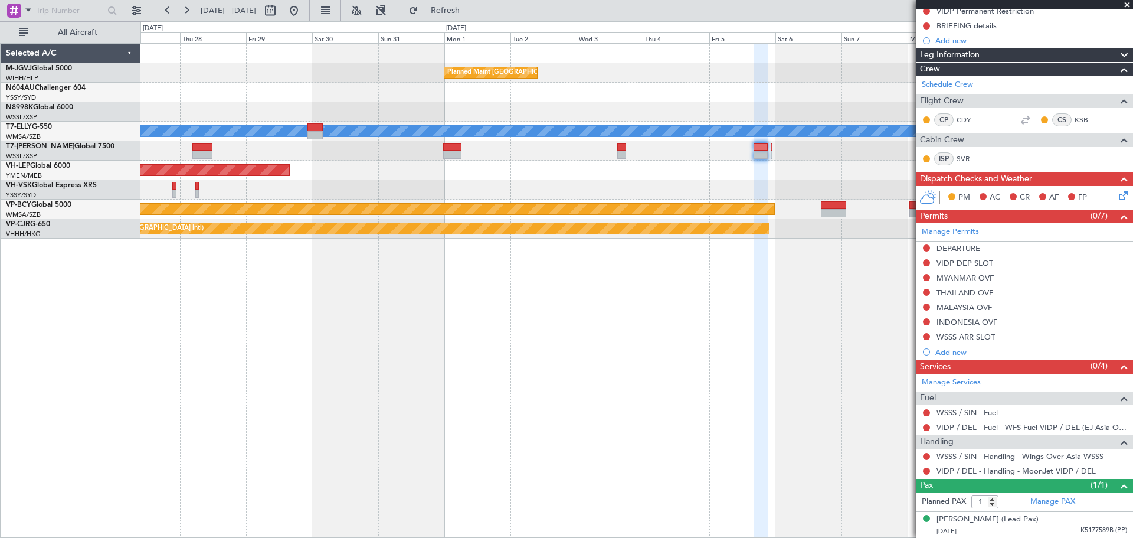
click at [711, 169] on div "Unplanned Maint Wichita (Wichita Mid-continent)" at bounding box center [637, 170] width 992 height 19
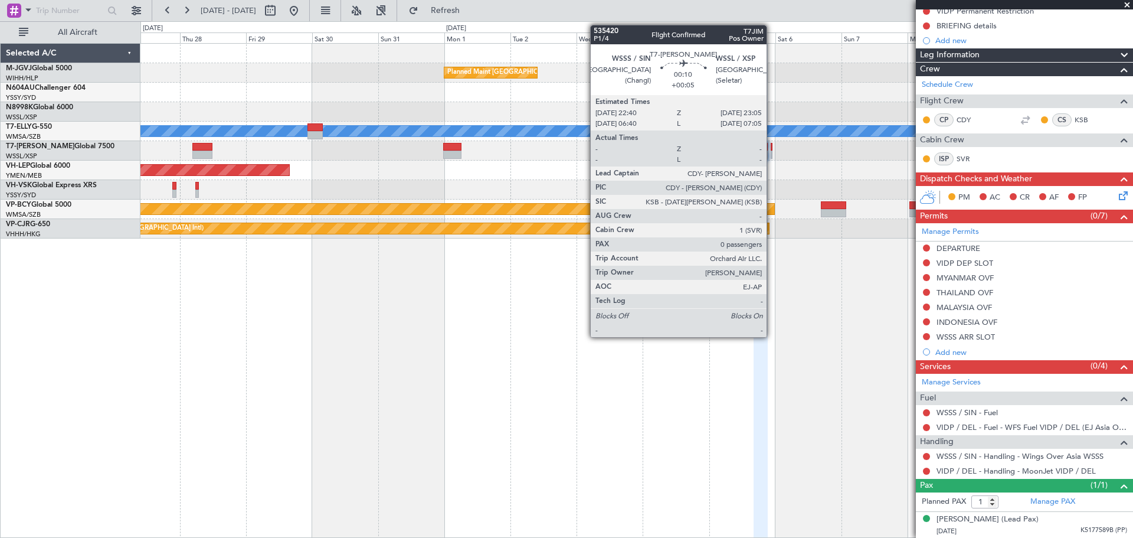
click at [772, 149] on div at bounding box center [771, 147] width 1 height 8
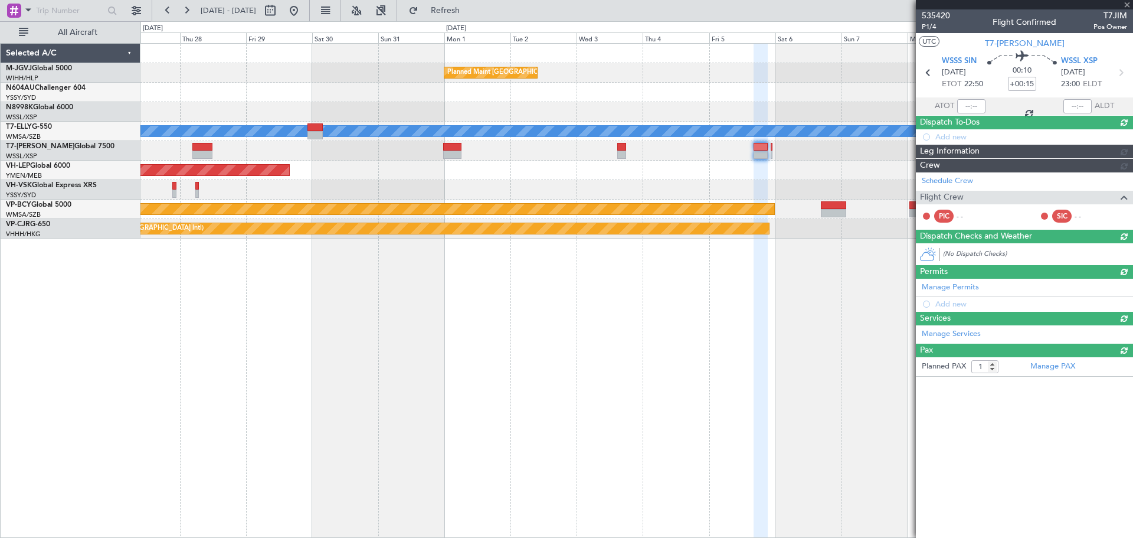
type input "+00:05"
type input "0"
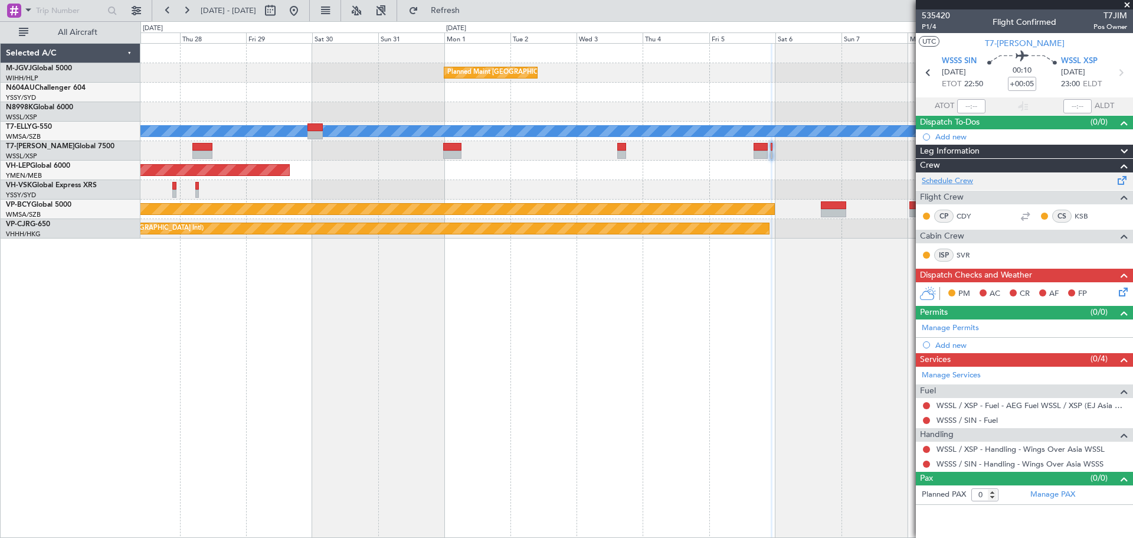
click at [937, 181] on link "Schedule Crew" at bounding box center [947, 181] width 51 height 12
click at [643, 174] on div "Unplanned Maint Wichita (Wichita Mid-continent)" at bounding box center [637, 170] width 992 height 19
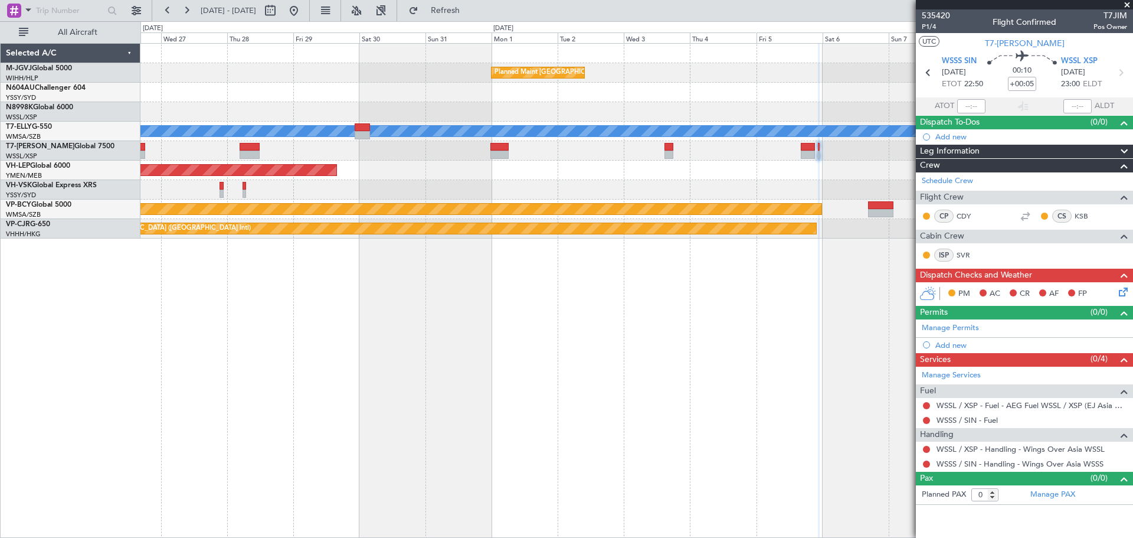
click at [785, 305] on div "Planned Maint [GEOGRAPHIC_DATA] (Seletar) [PERSON_NAME] Planned Maint [GEOGRAPH…" at bounding box center [637, 290] width 993 height 495
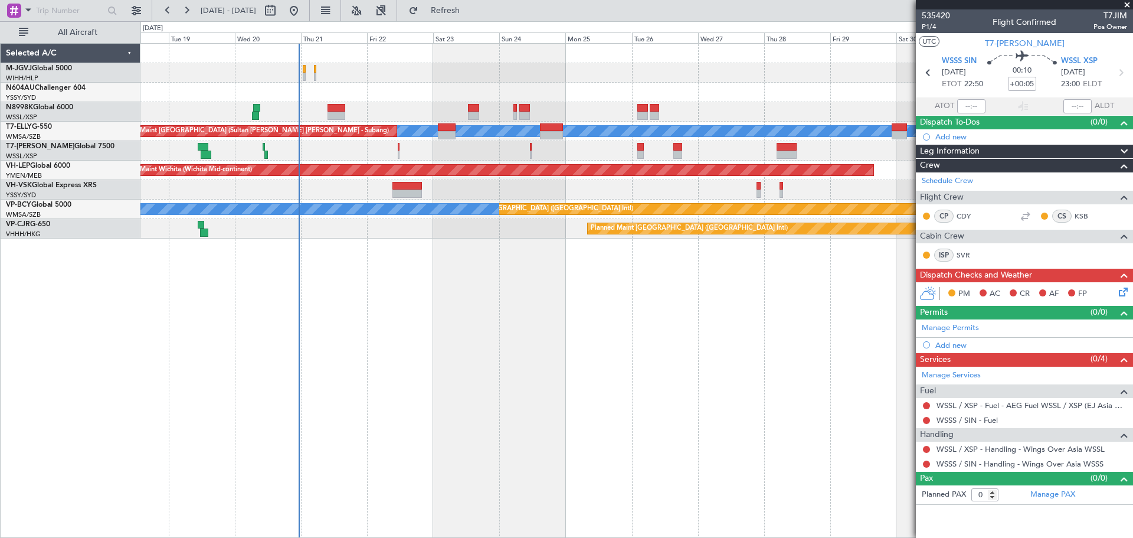
click at [468, 332] on div "Planned Maint [GEOGRAPHIC_DATA] (Seletar) Planned Maint [GEOGRAPHIC_DATA] (Sele…" at bounding box center [637, 290] width 993 height 495
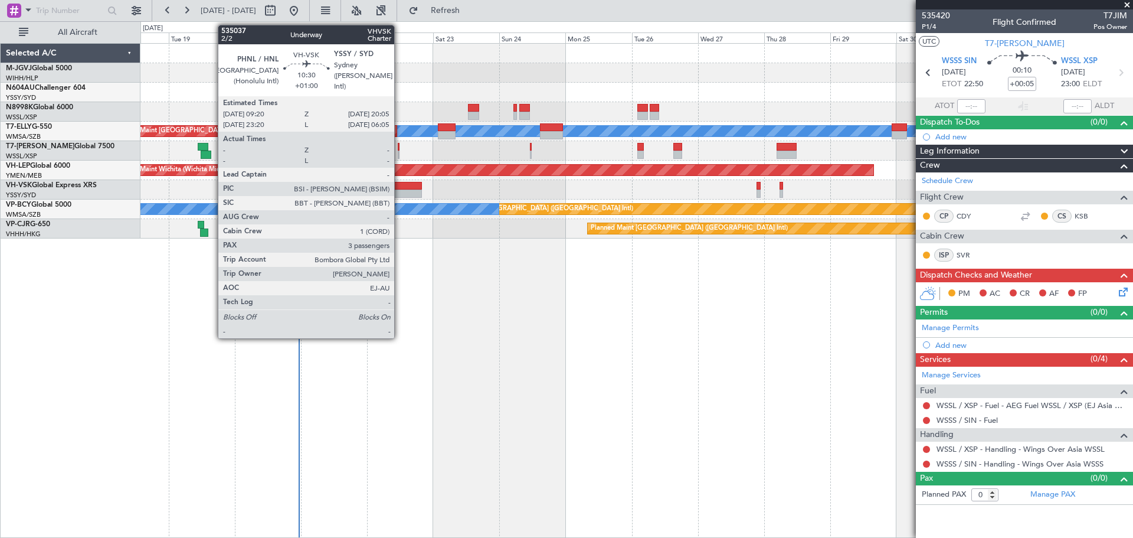
click at [400, 189] on div at bounding box center [408, 186] width 30 height 8
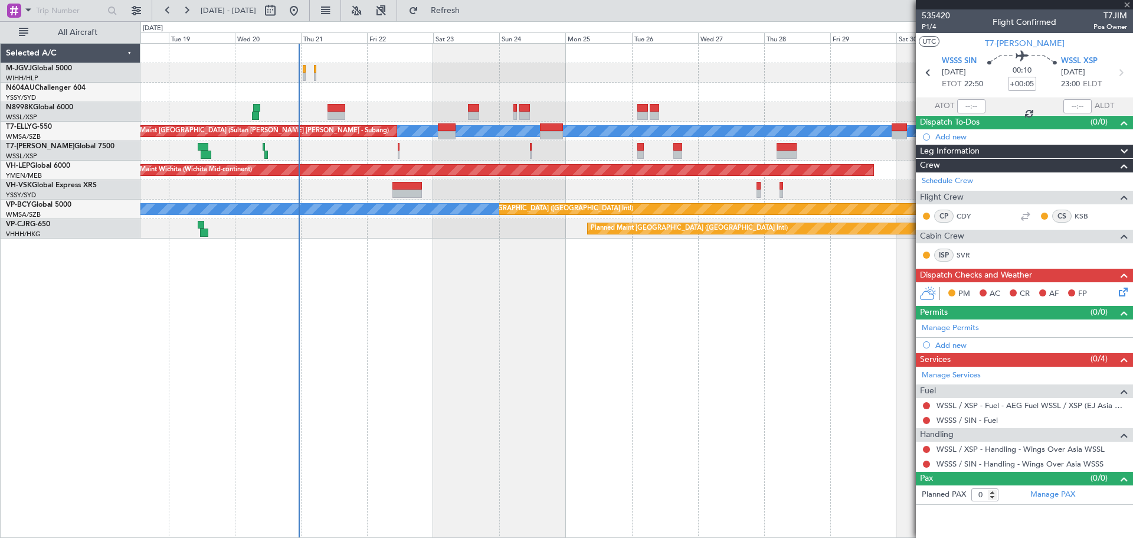
type input "+01:00"
type input "3"
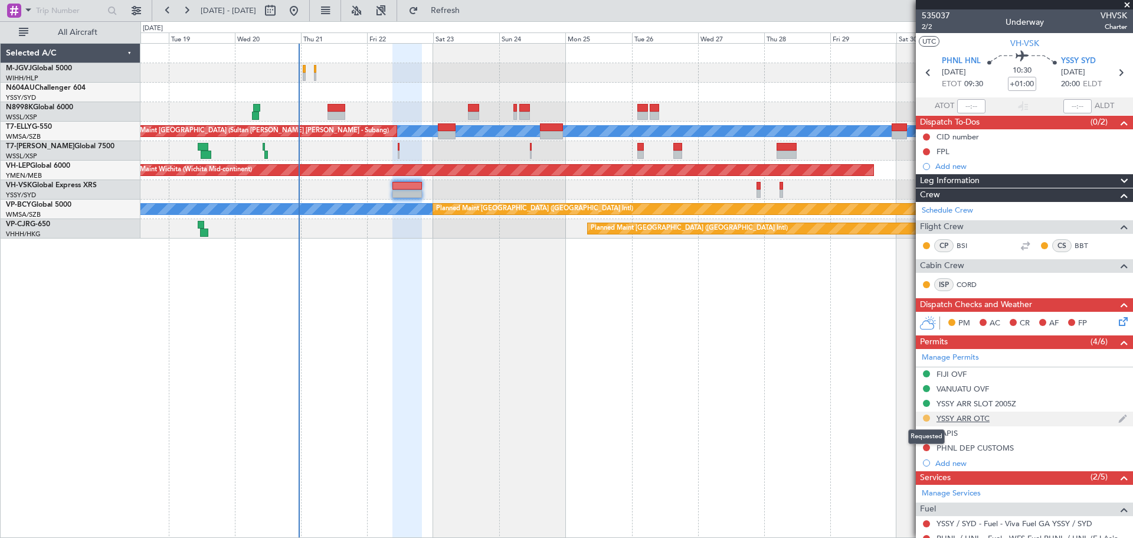
click at [928, 418] on button at bounding box center [926, 417] width 7 height 7
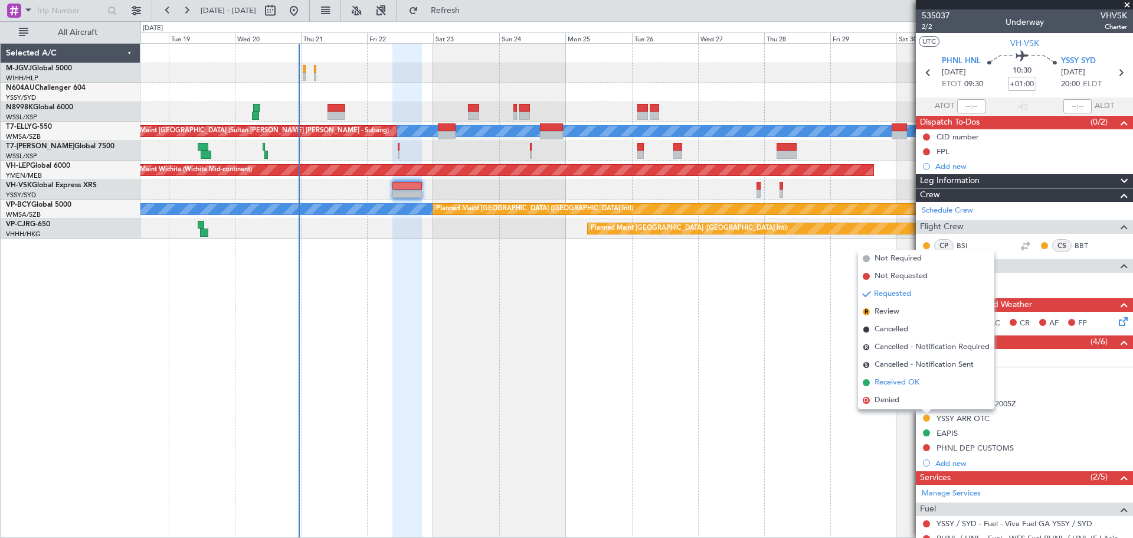
click at [909, 383] on span "Received OK" at bounding box center [897, 383] width 45 height 12
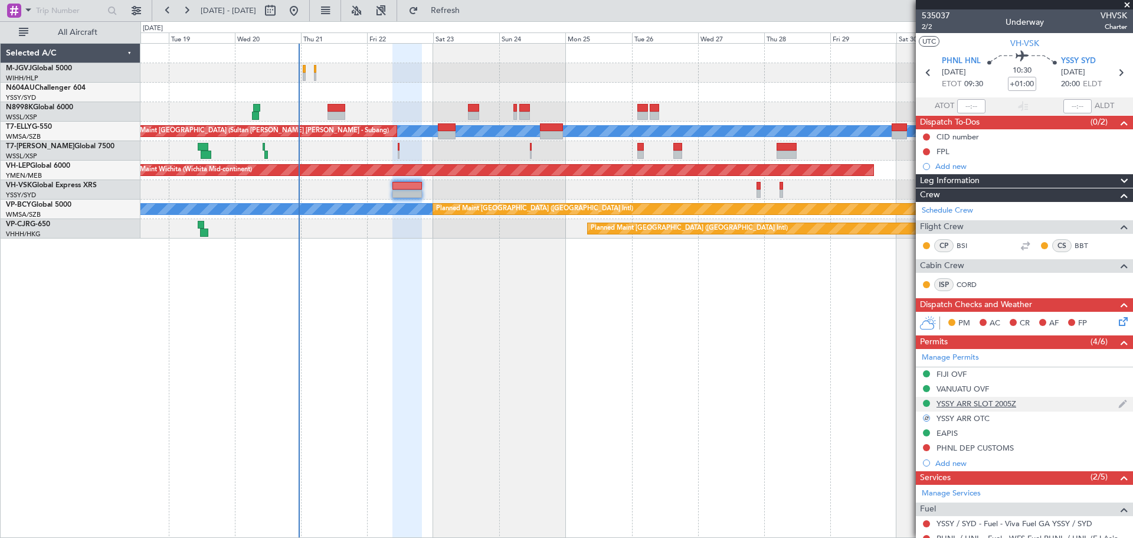
scroll to position [99, 0]
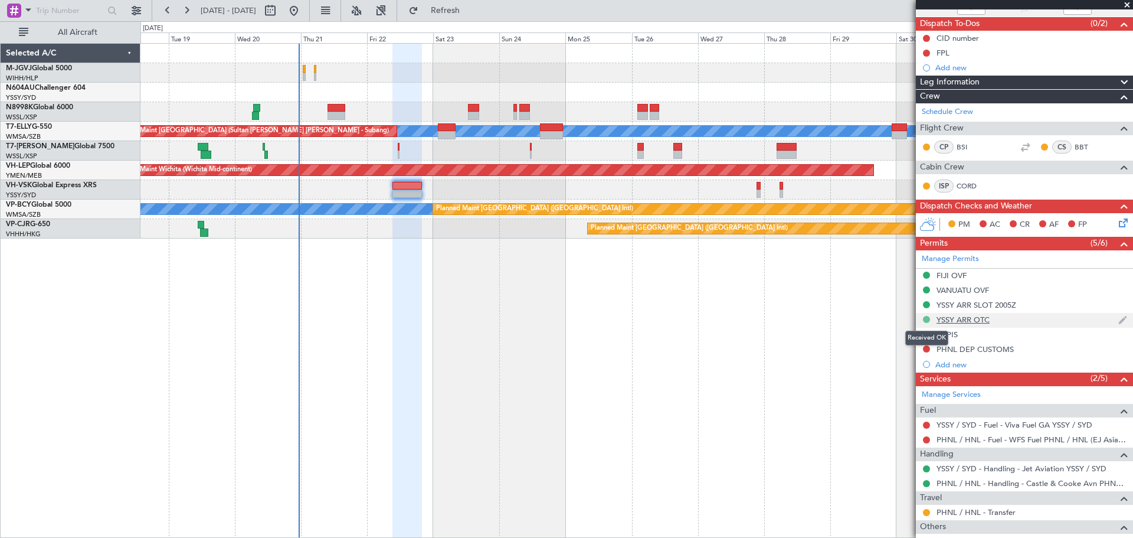
click at [927, 319] on button at bounding box center [926, 319] width 7 height 7
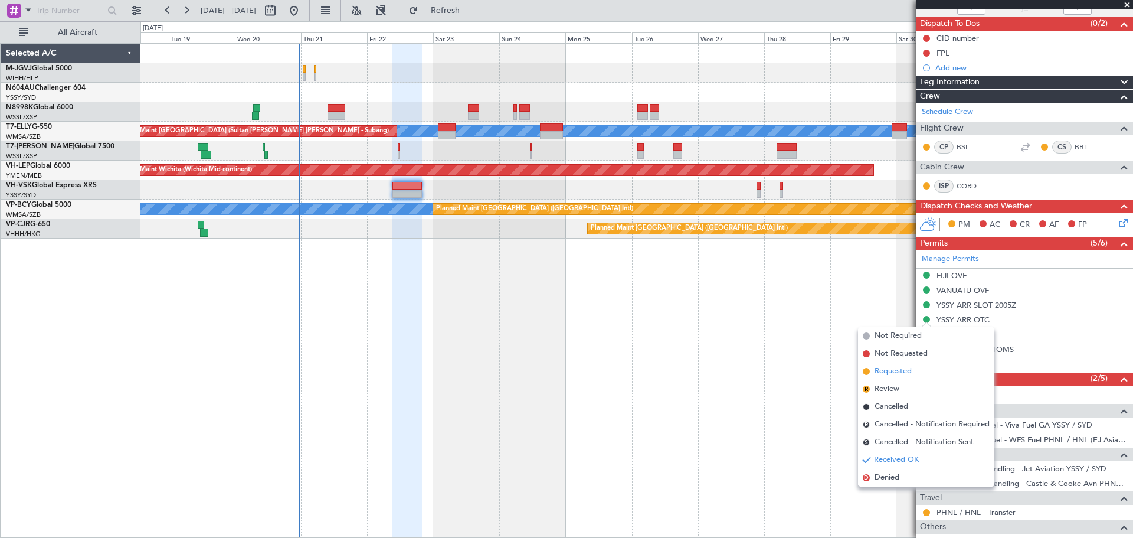
click at [900, 370] on span "Requested" at bounding box center [893, 371] width 37 height 12
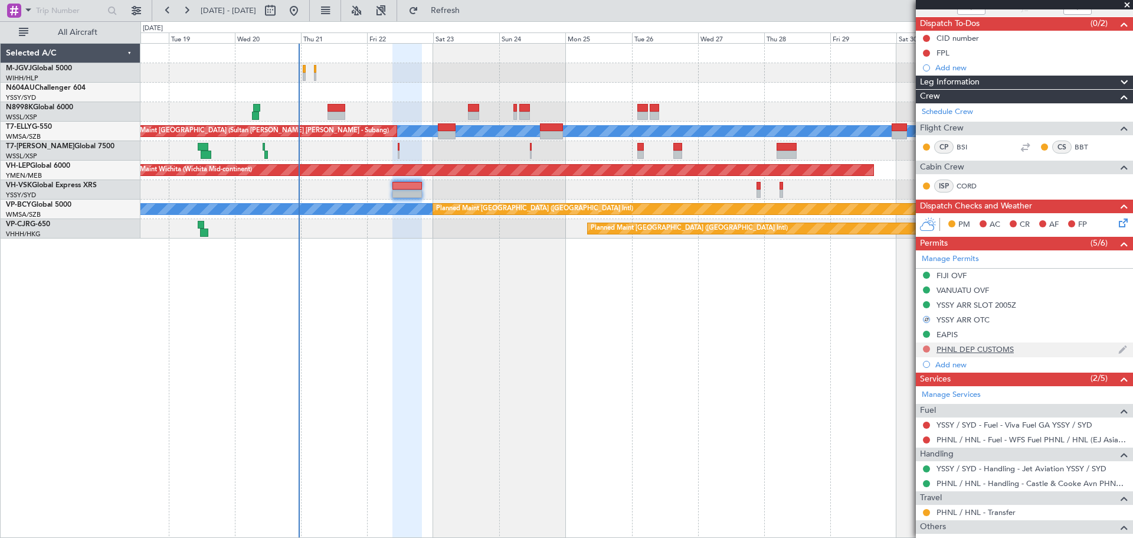
click at [927, 349] on button at bounding box center [926, 348] width 7 height 7
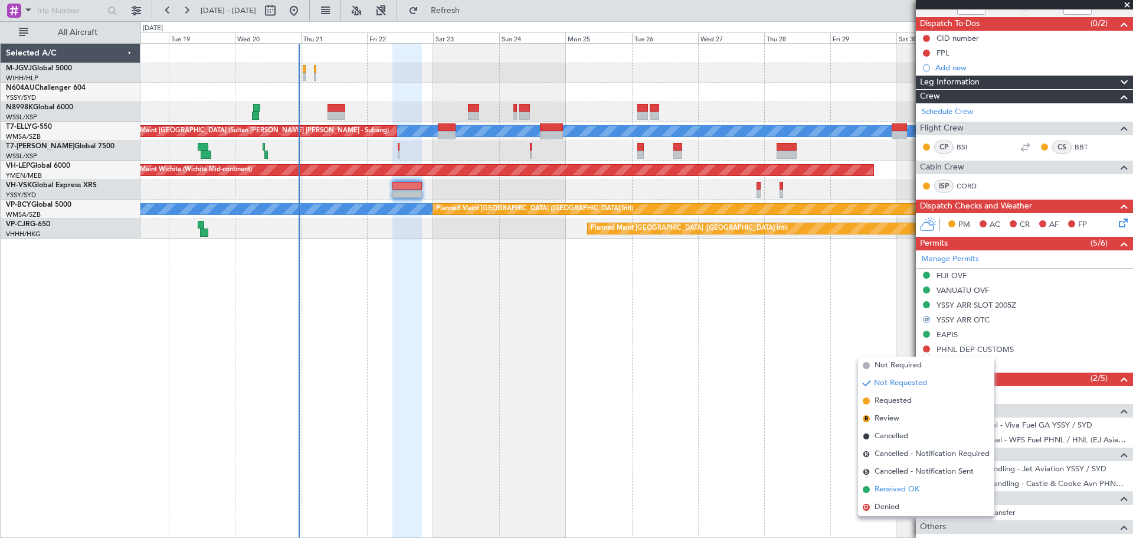
click at [888, 489] on span "Received OK" at bounding box center [897, 490] width 45 height 12
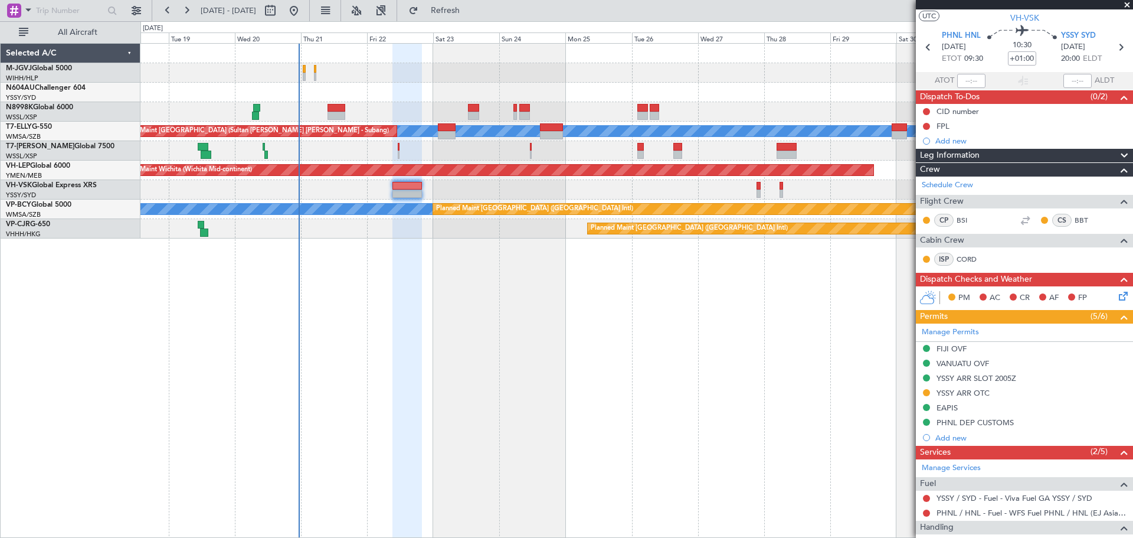
scroll to position [0, 0]
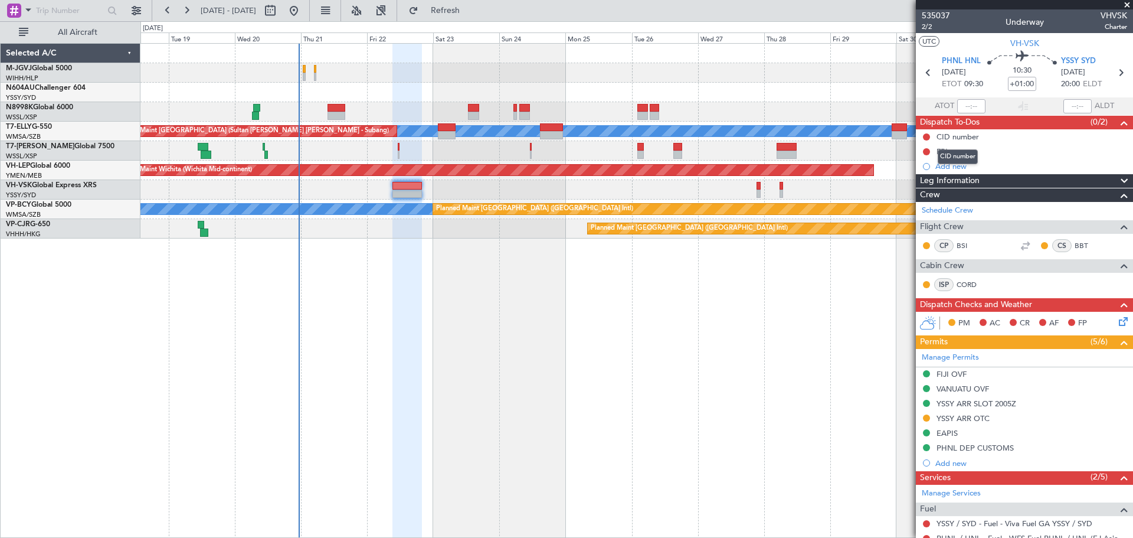
click at [946, 150] on div "CID number" at bounding box center [958, 156] width 40 height 15
click at [940, 151] on div "FPL" at bounding box center [943, 151] width 13 height 10
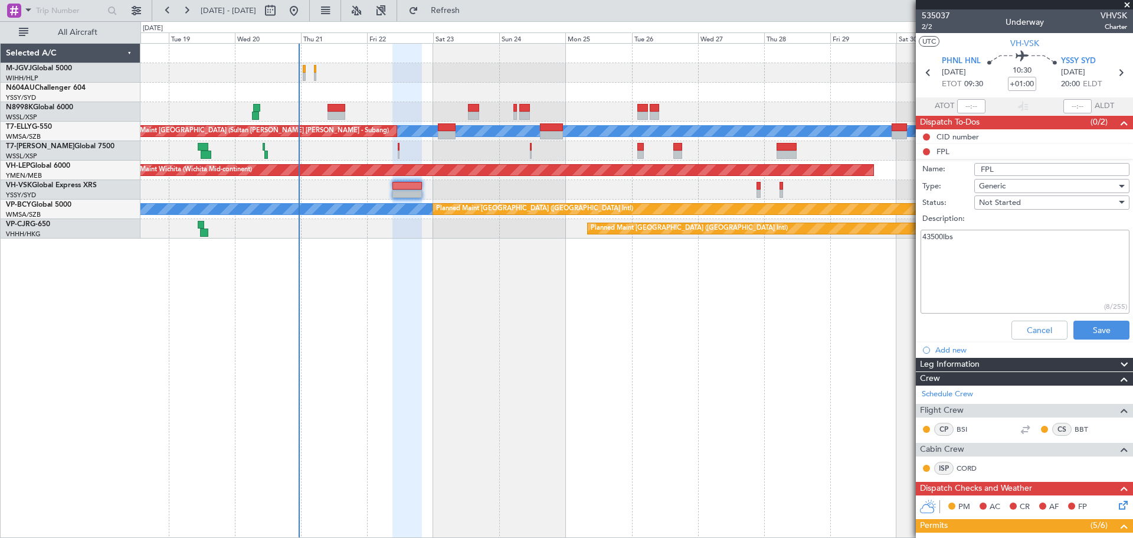
click at [988, 237] on textarea "43500lbs" at bounding box center [1025, 272] width 209 height 84
type textarea "43500lbs M83"
click at [1093, 333] on button "Save" at bounding box center [1102, 330] width 56 height 19
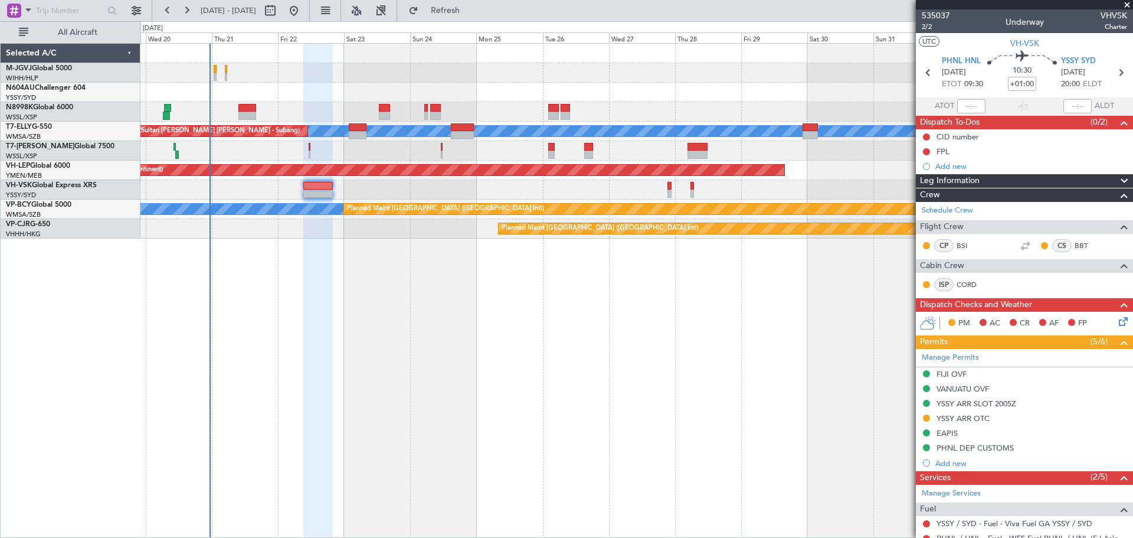
click at [692, 284] on div "Planned Maint [GEOGRAPHIC_DATA] (Seletar) Planned Maint [GEOGRAPHIC_DATA] (Sele…" at bounding box center [637, 290] width 993 height 495
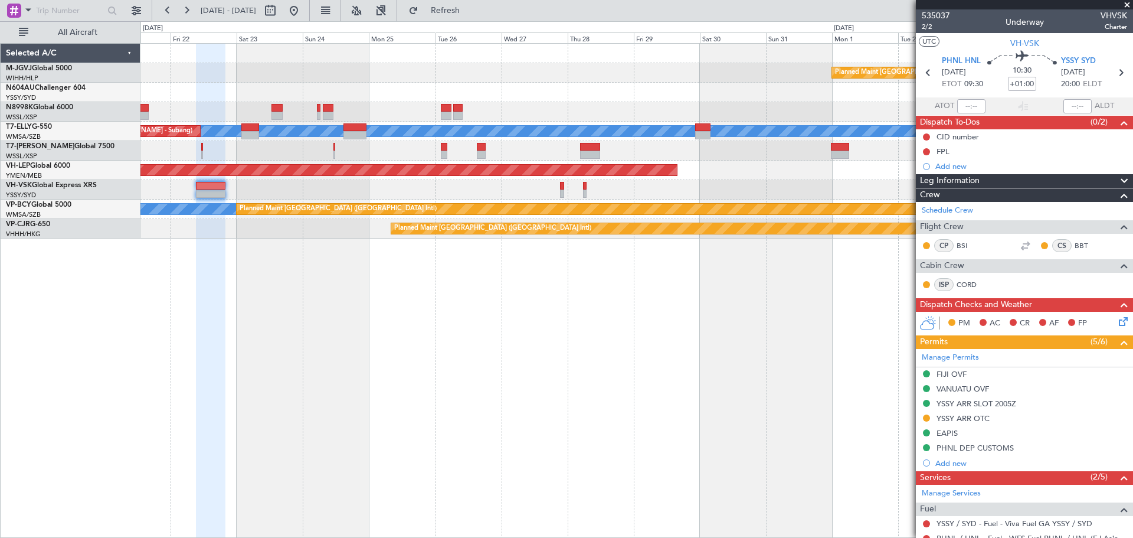
click at [604, 293] on div "Planned Maint [GEOGRAPHIC_DATA] (Seletar) [PERSON_NAME] Unplanned Maint [GEOGRA…" at bounding box center [637, 290] width 993 height 495
click at [664, 326] on div "Planned Maint [GEOGRAPHIC_DATA] (Seletar) [PERSON_NAME] Unplanned Maint [GEOGRA…" at bounding box center [637, 290] width 993 height 495
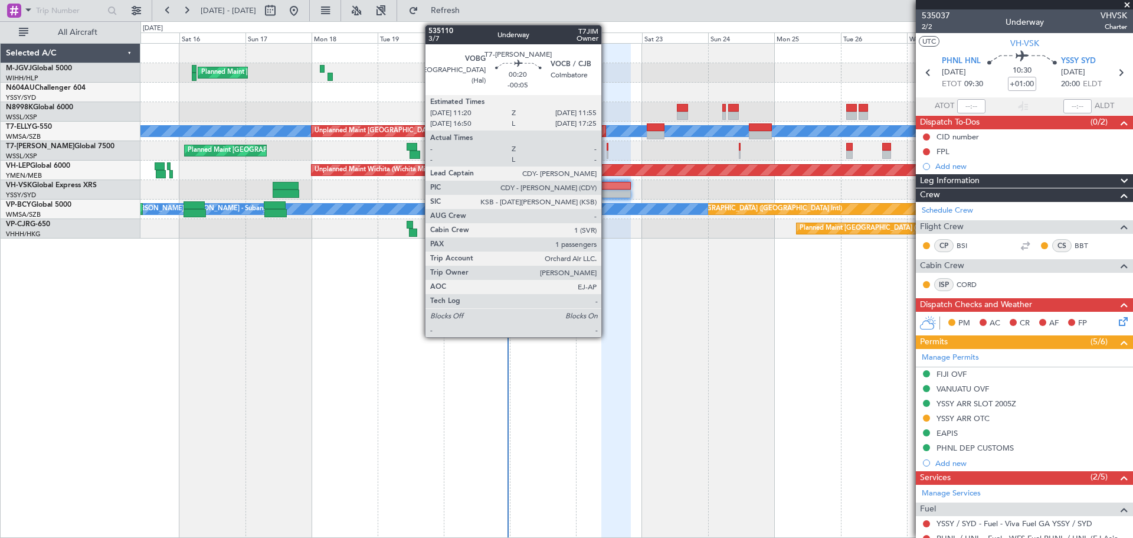
click at [607, 155] on div at bounding box center [608, 155] width 2 height 8
type input "-00:05"
type input "1"
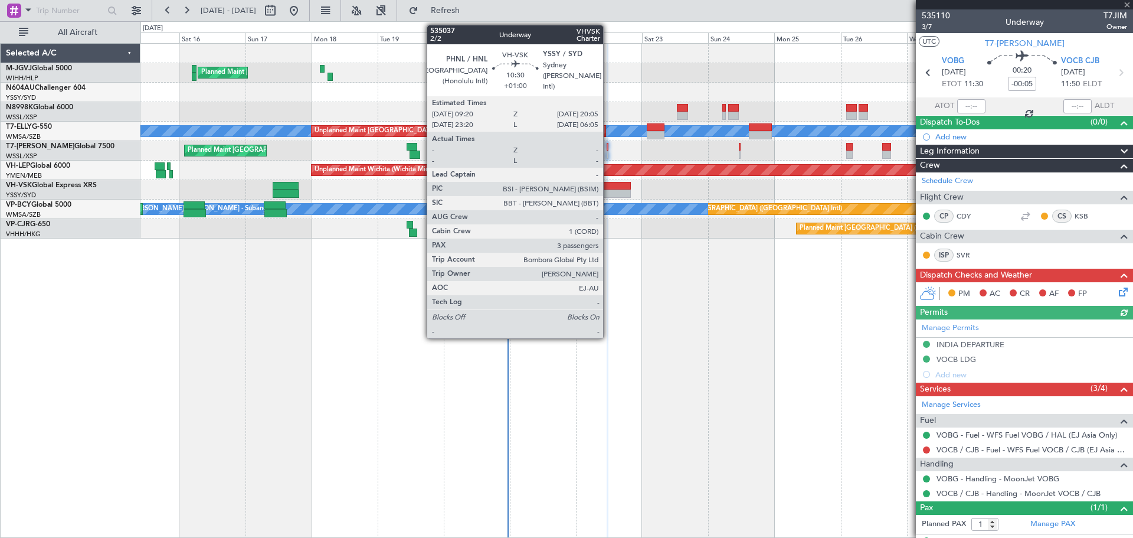
click at [609, 191] on div at bounding box center [617, 194] width 30 height 8
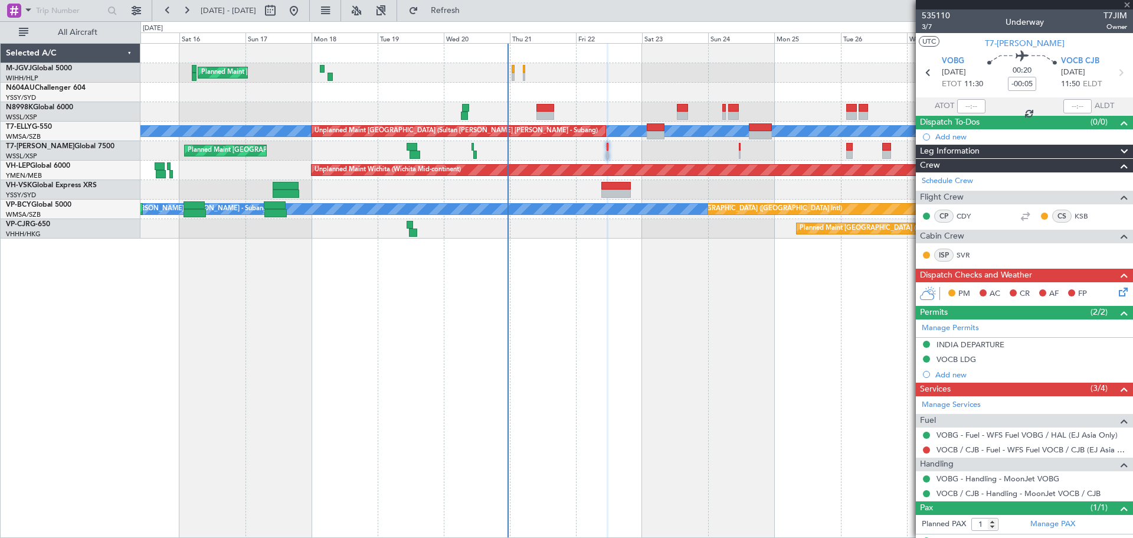
type input "+01:00"
type input "3"
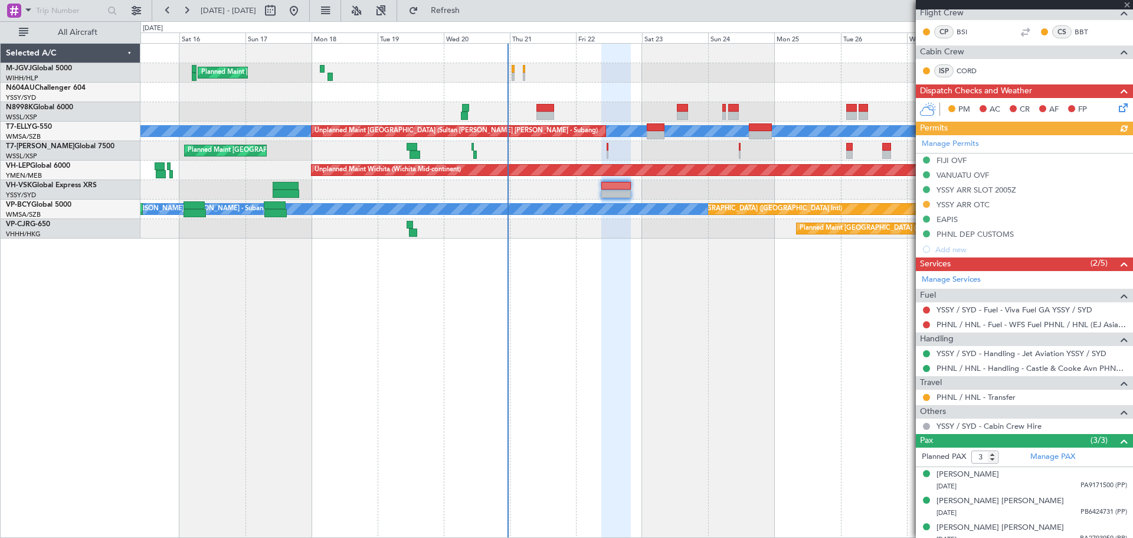
scroll to position [222, 0]
